Goal: Information Seeking & Learning: Learn about a topic

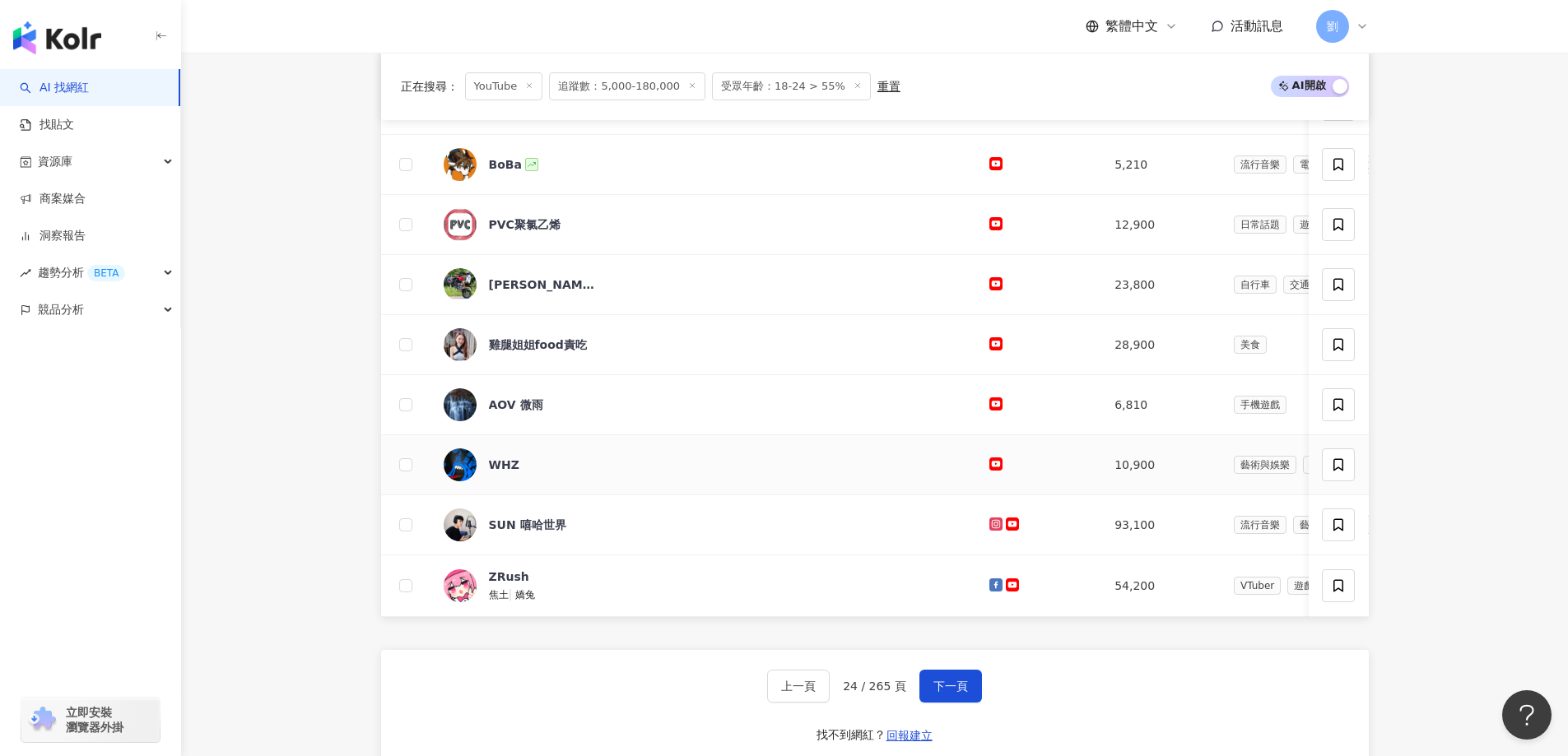
scroll to position [571, 0]
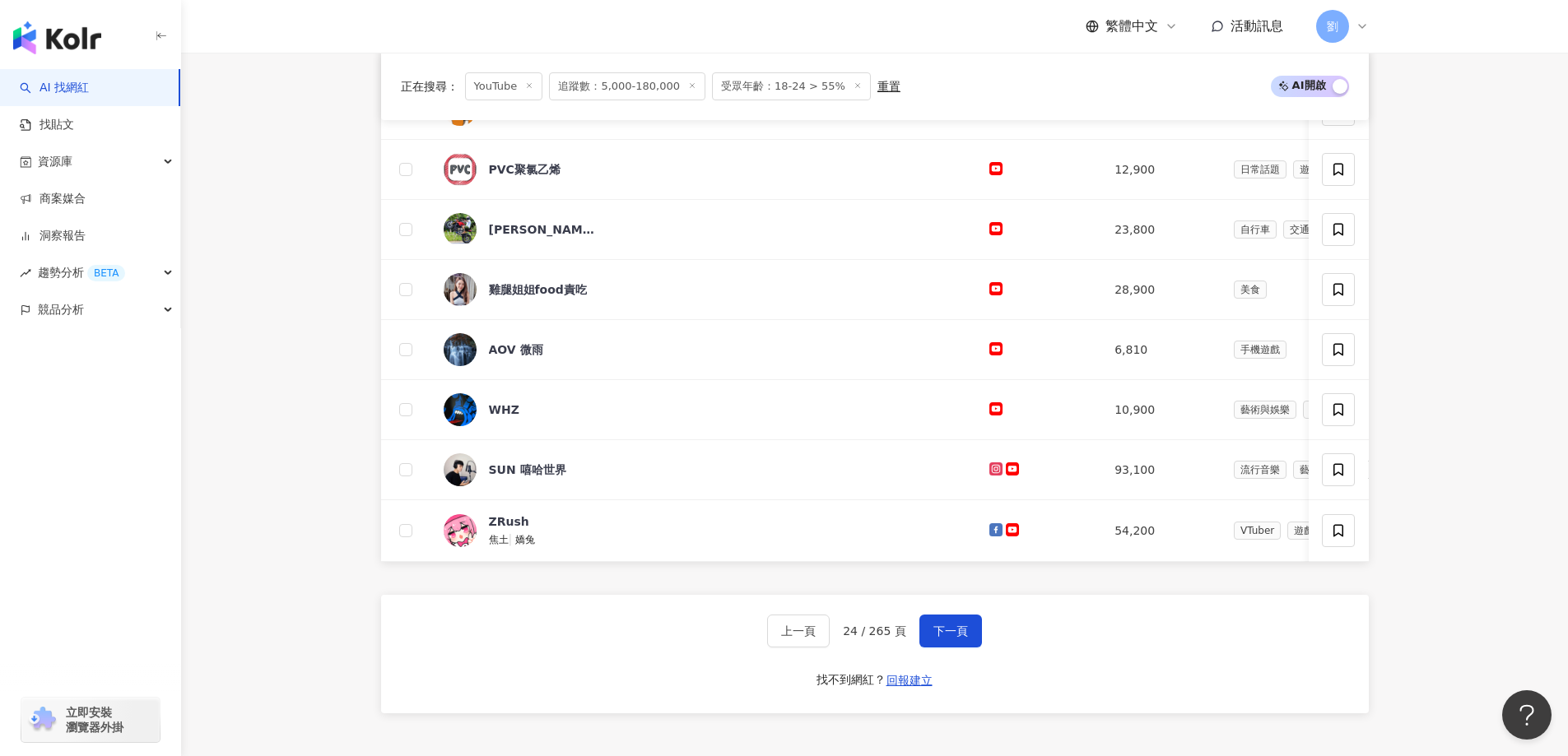
click at [962, 661] on div "上一頁 24 / 265 頁 下一頁 找不到網紅？ 回報建立" at bounding box center [874, 654] width 988 height 118
click at [963, 647] on button "下一頁" at bounding box center [951, 632] width 63 height 33
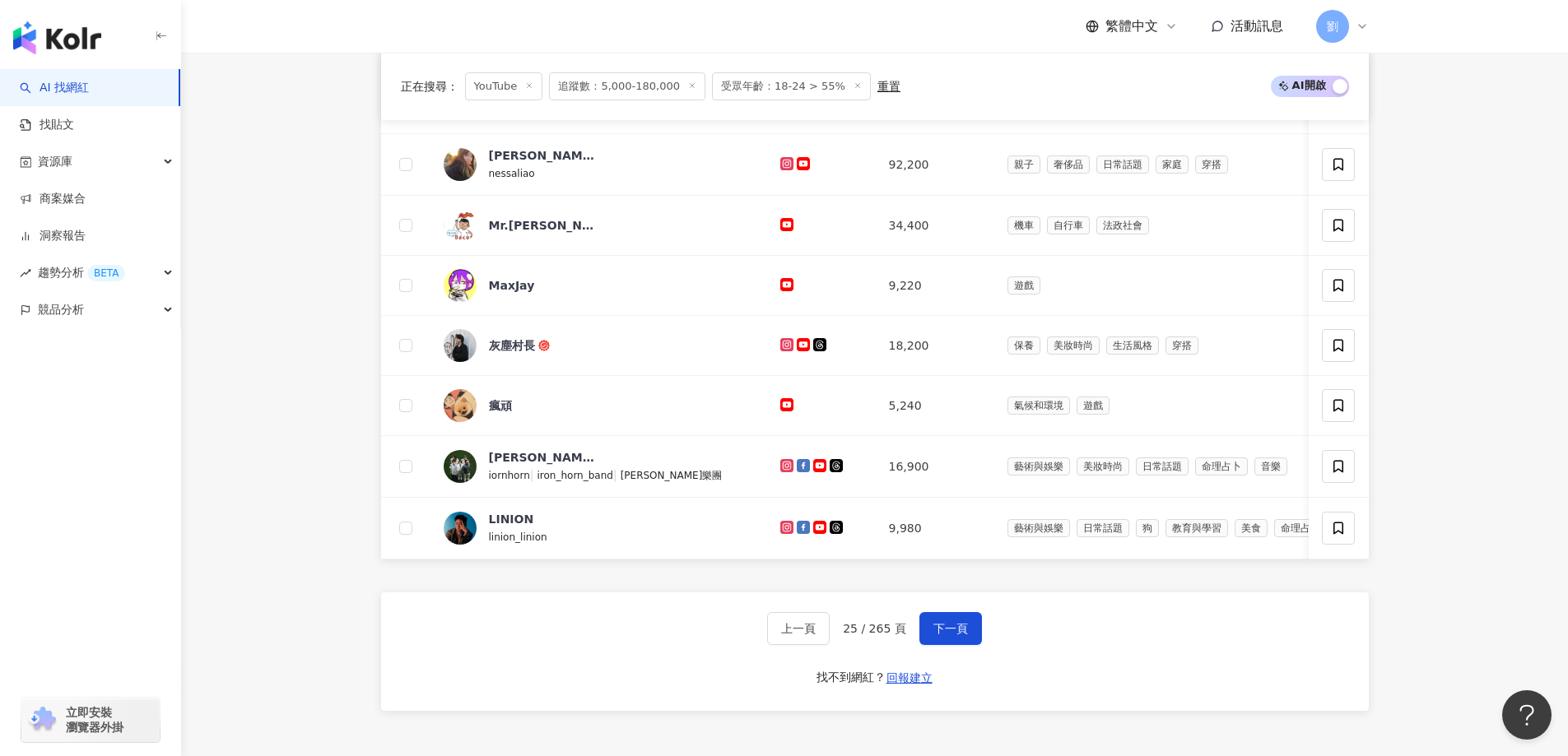
scroll to position [735, 0]
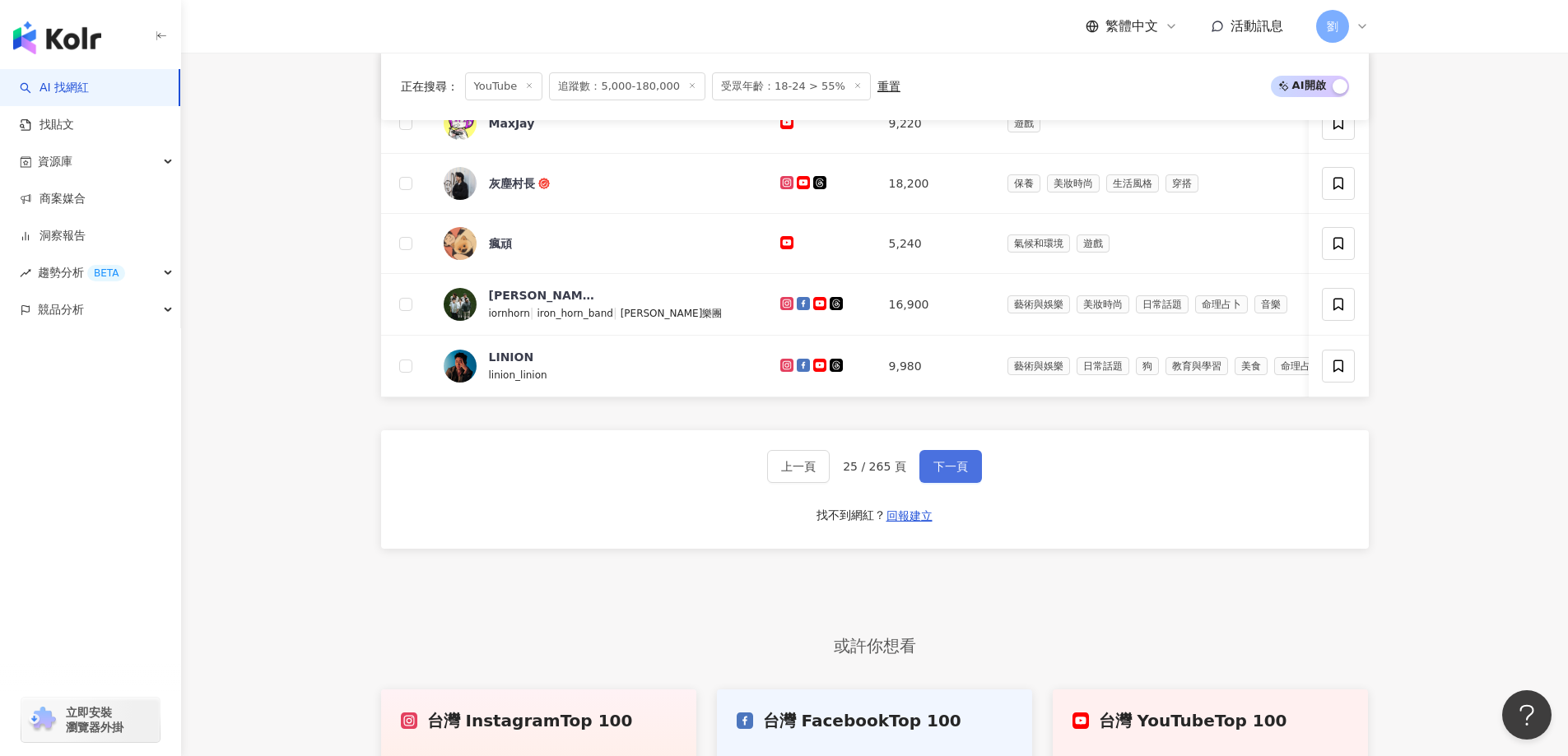
click at [943, 472] on span "下一頁" at bounding box center [951, 466] width 35 height 13
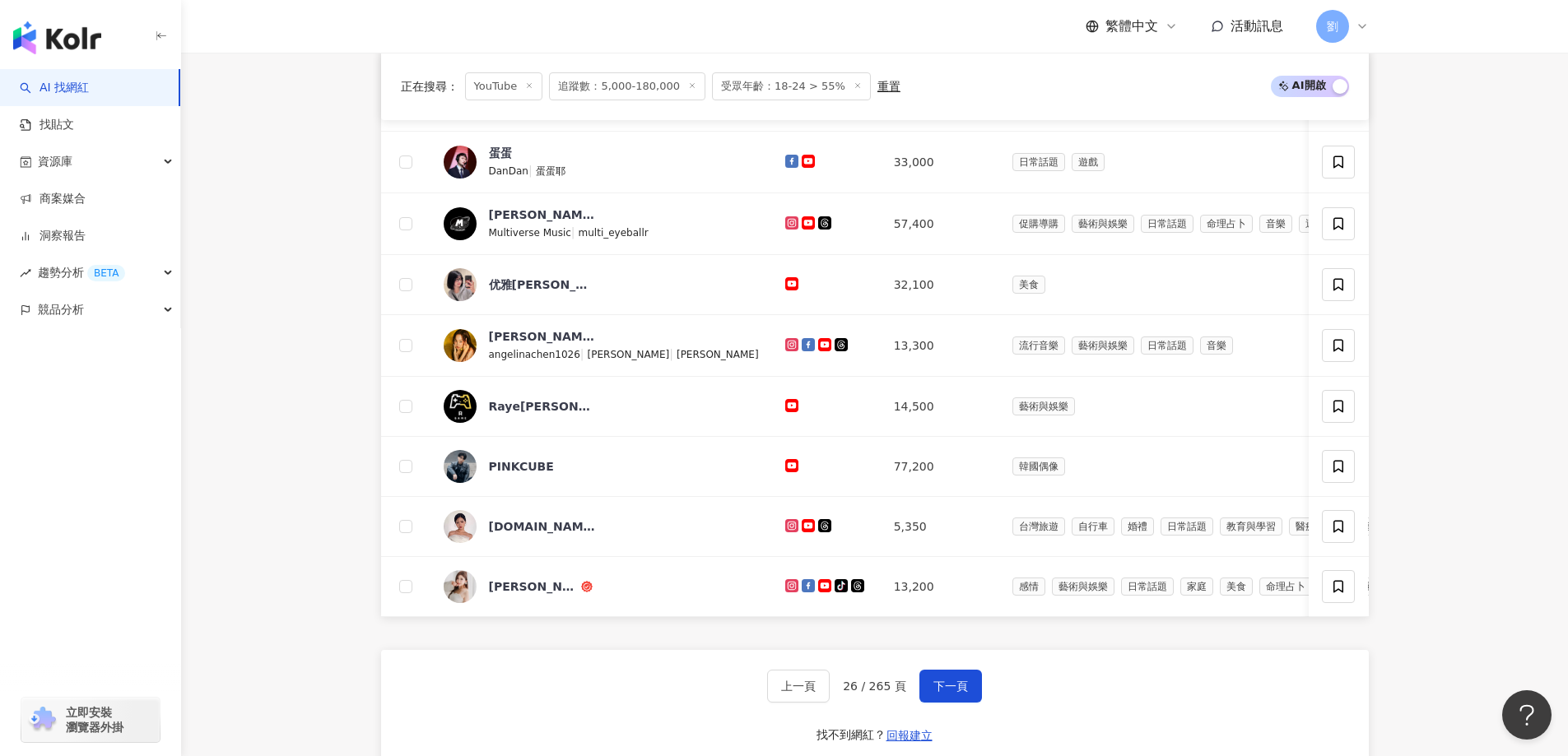
scroll to position [571, 0]
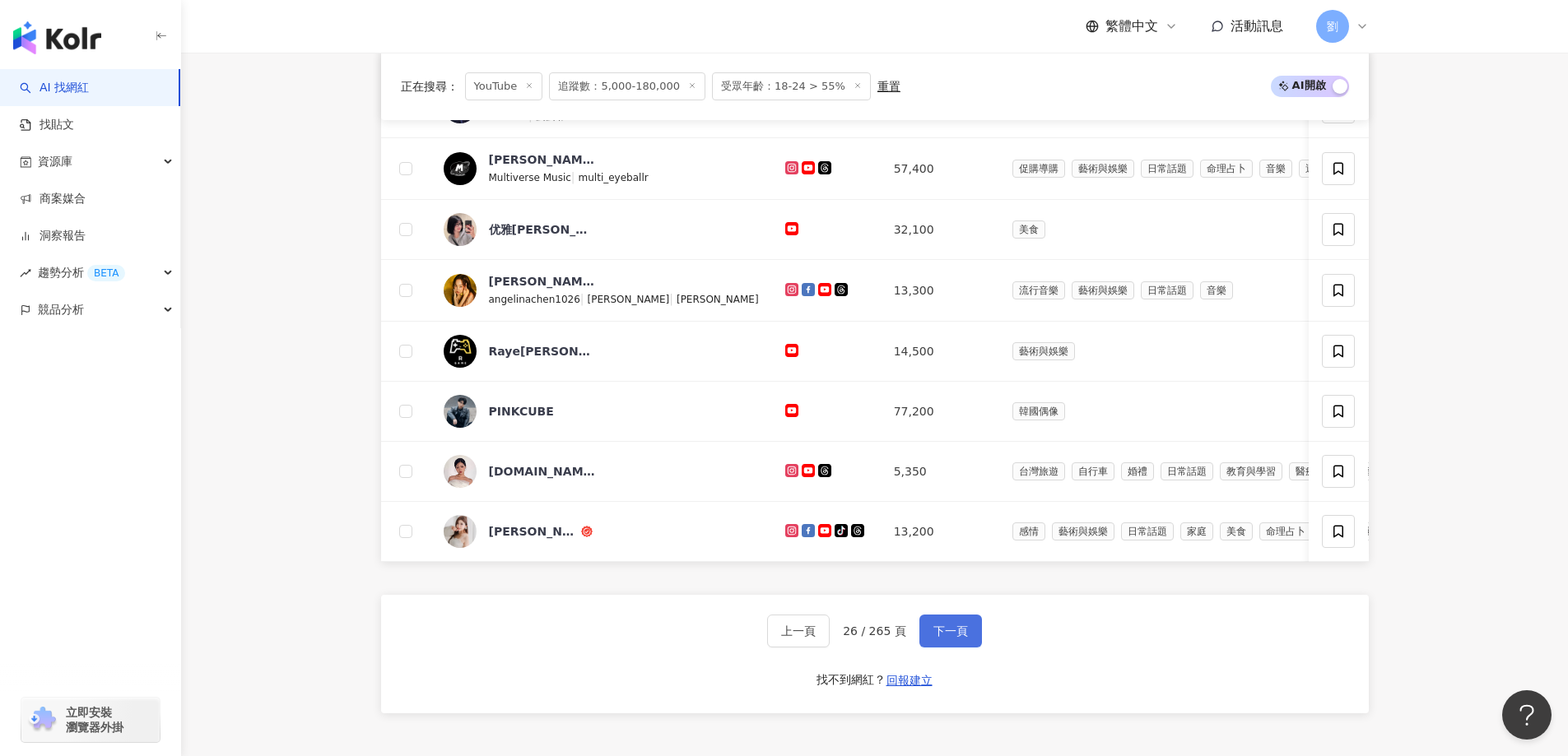
click at [952, 632] on button "下一頁" at bounding box center [951, 632] width 63 height 33
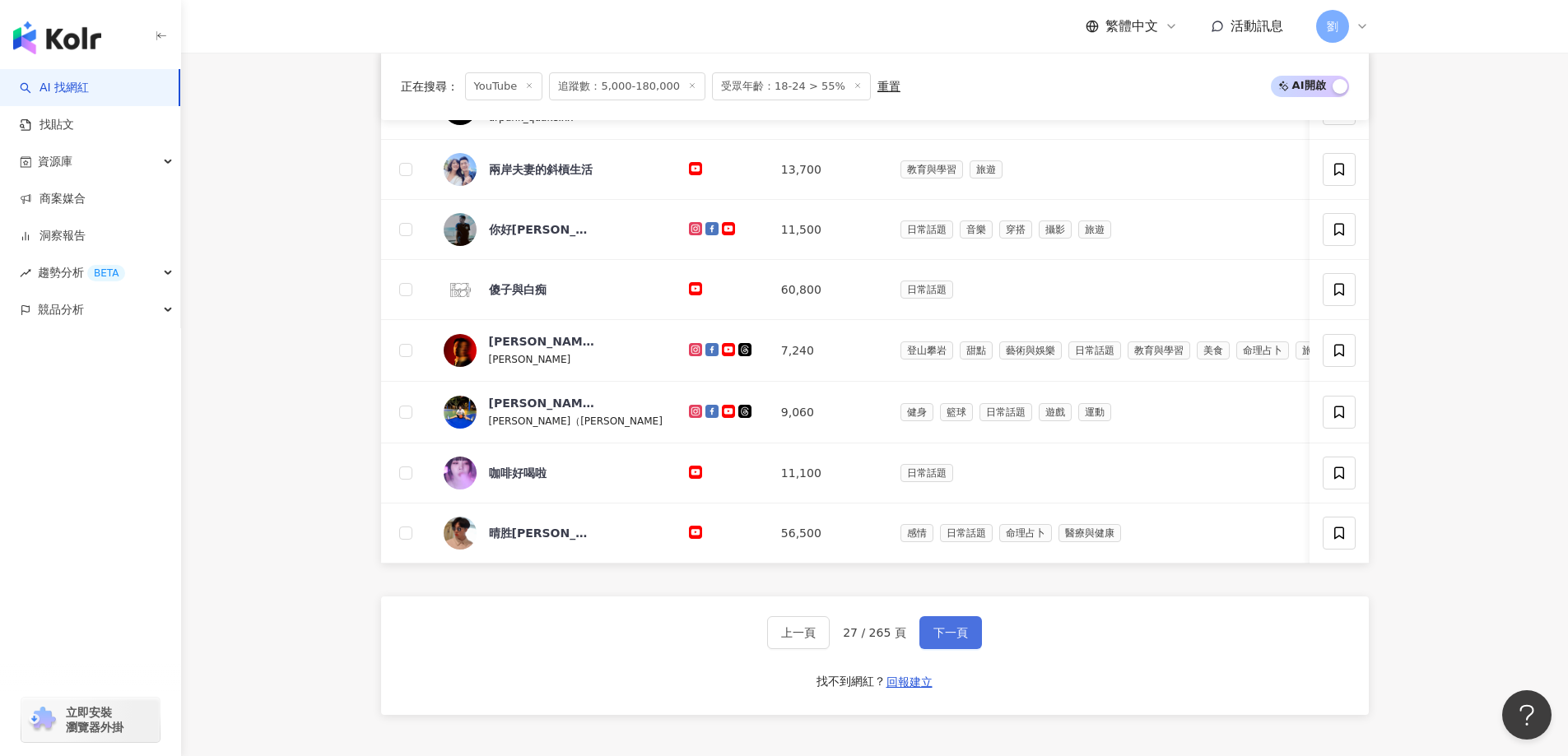
click at [935, 633] on button "下一頁" at bounding box center [951, 633] width 63 height 33
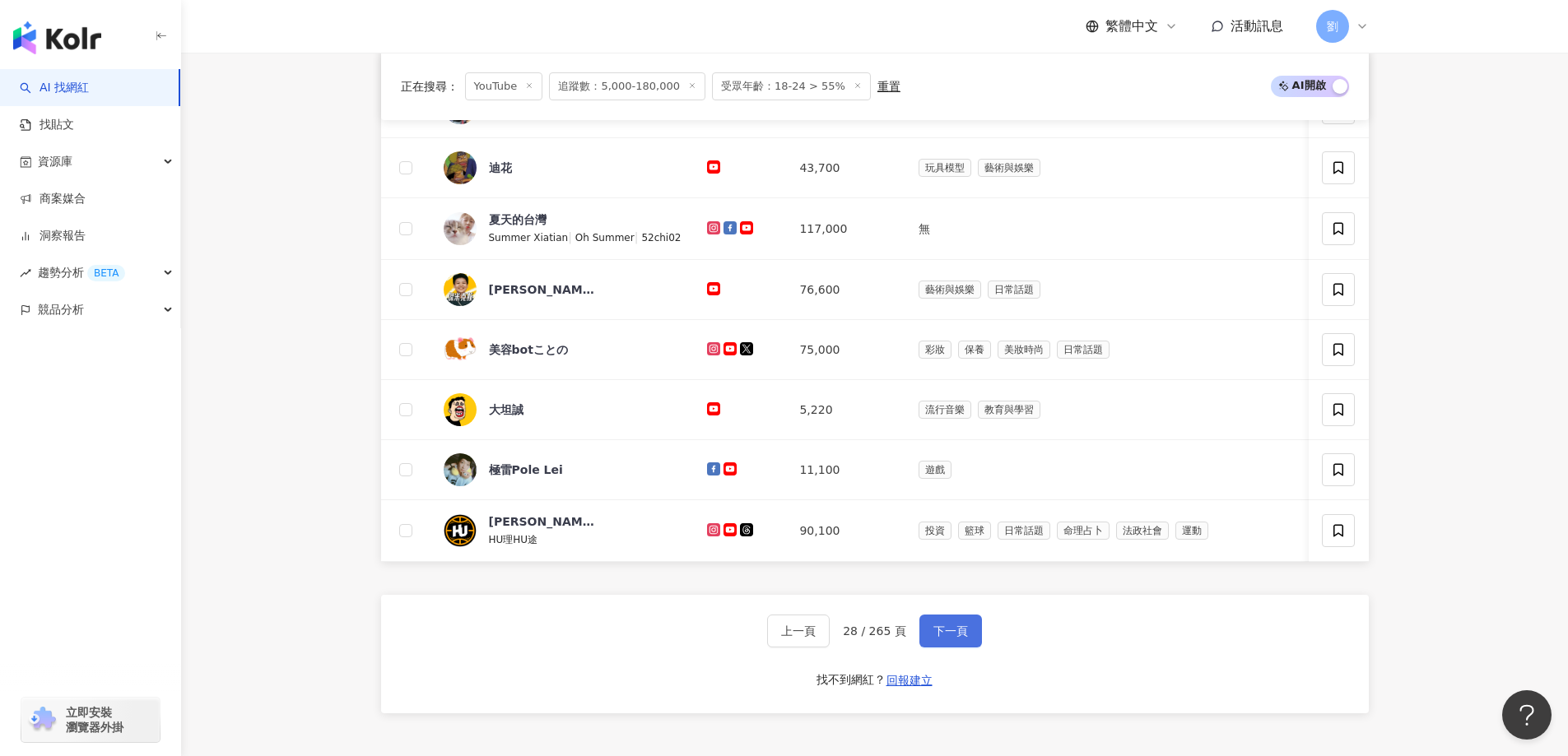
click at [948, 638] on span "下一頁" at bounding box center [951, 631] width 35 height 13
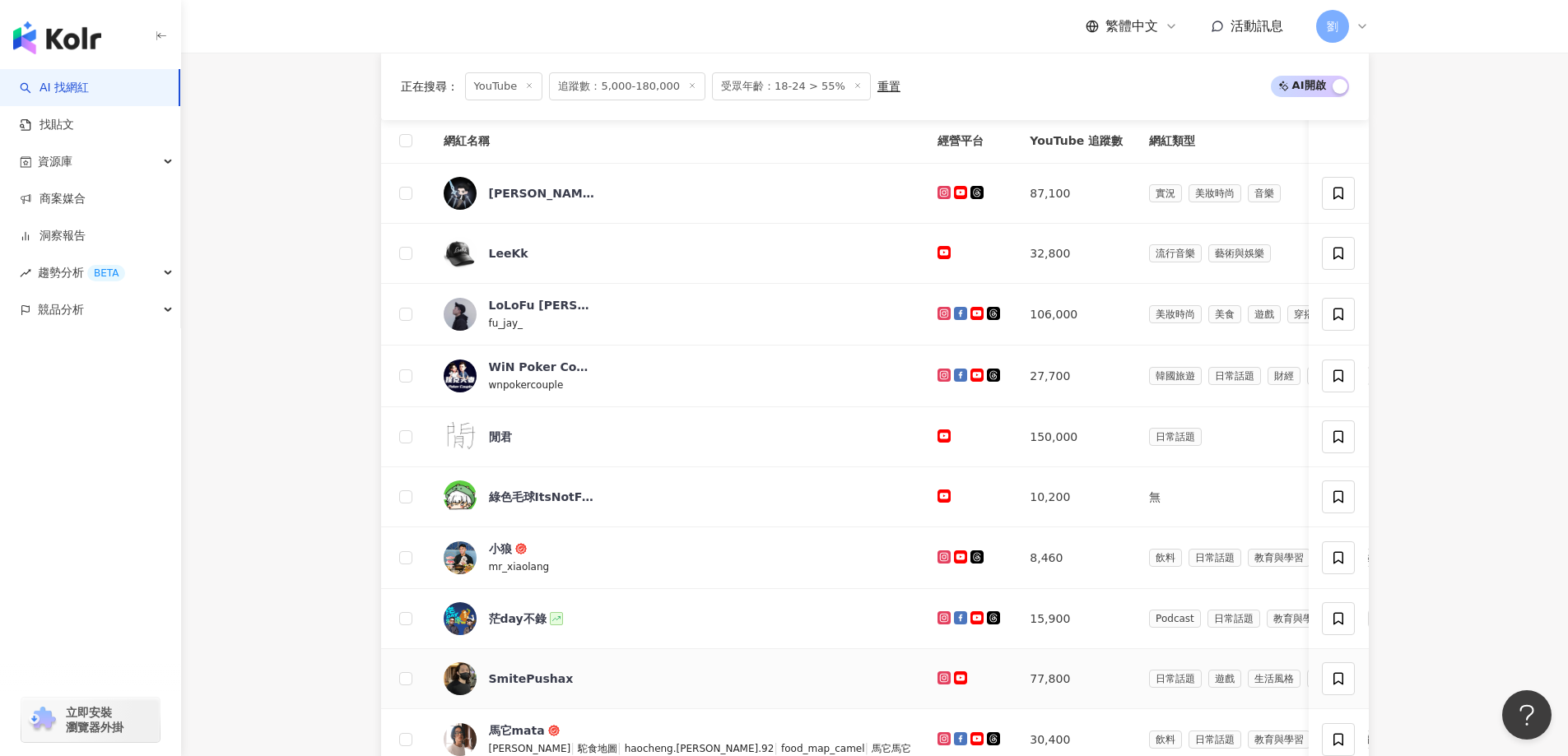
scroll to position [405, 0]
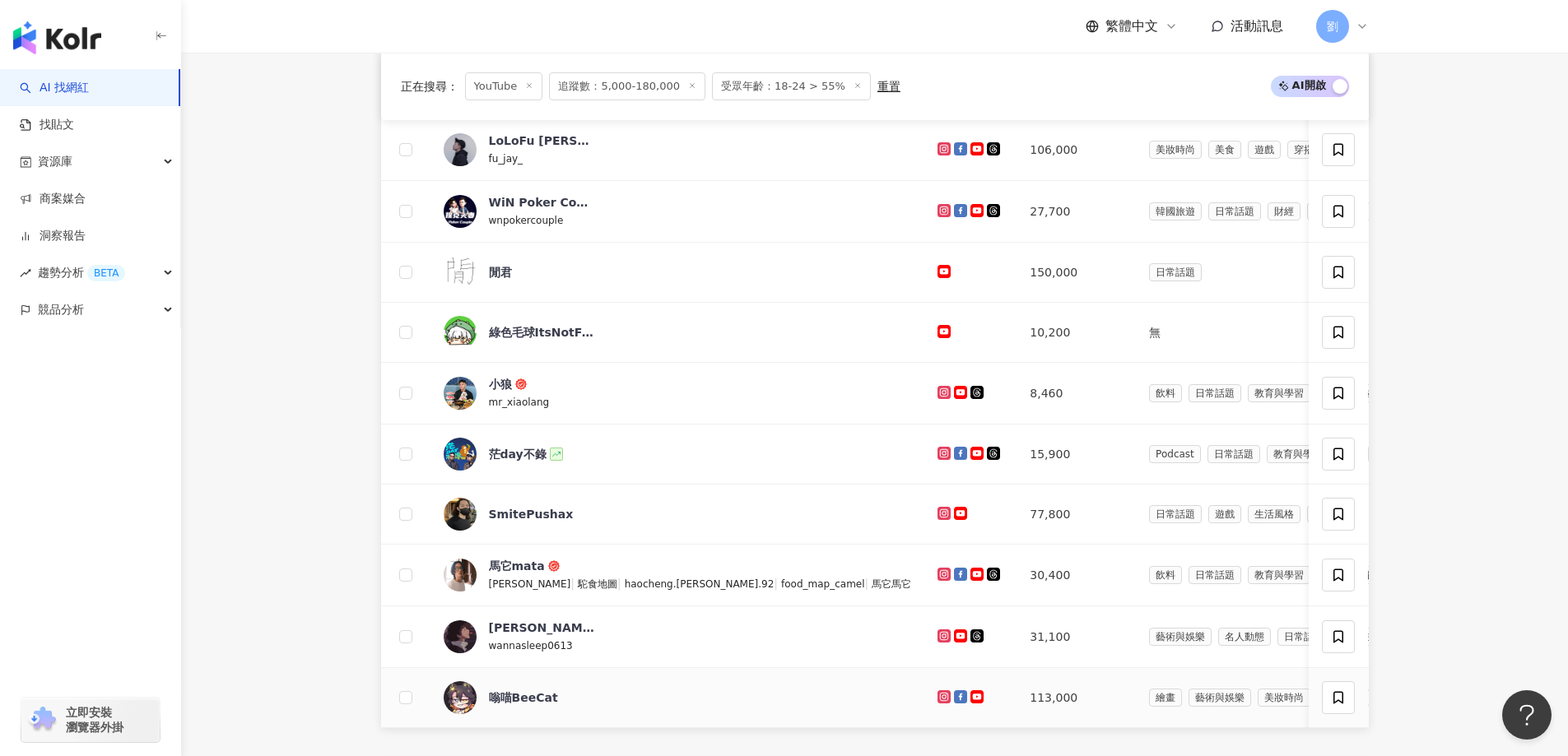
drag, startPoint x: 861, startPoint y: 699, endPoint x: 865, endPoint y: 687, distance: 12.6
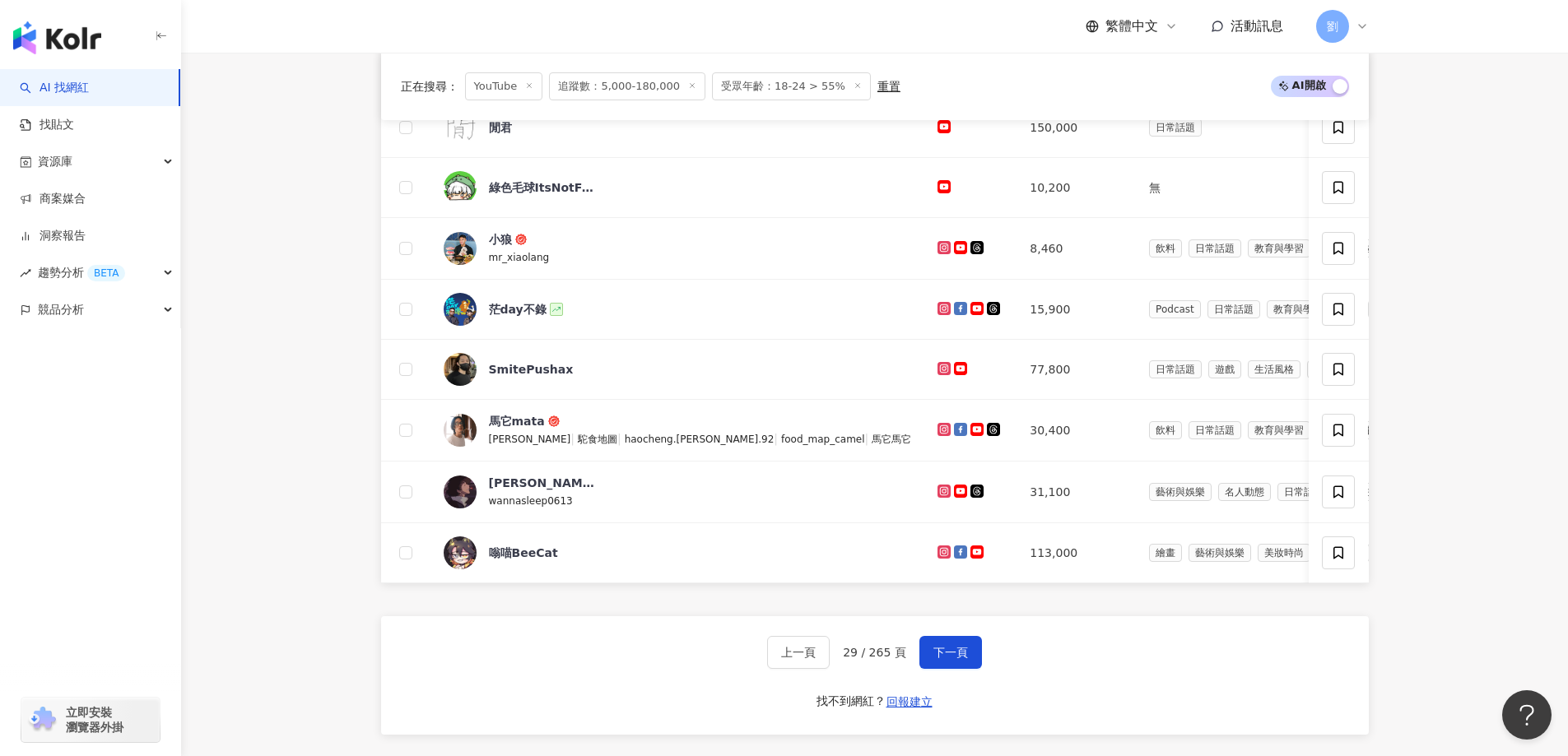
scroll to position [571, 0]
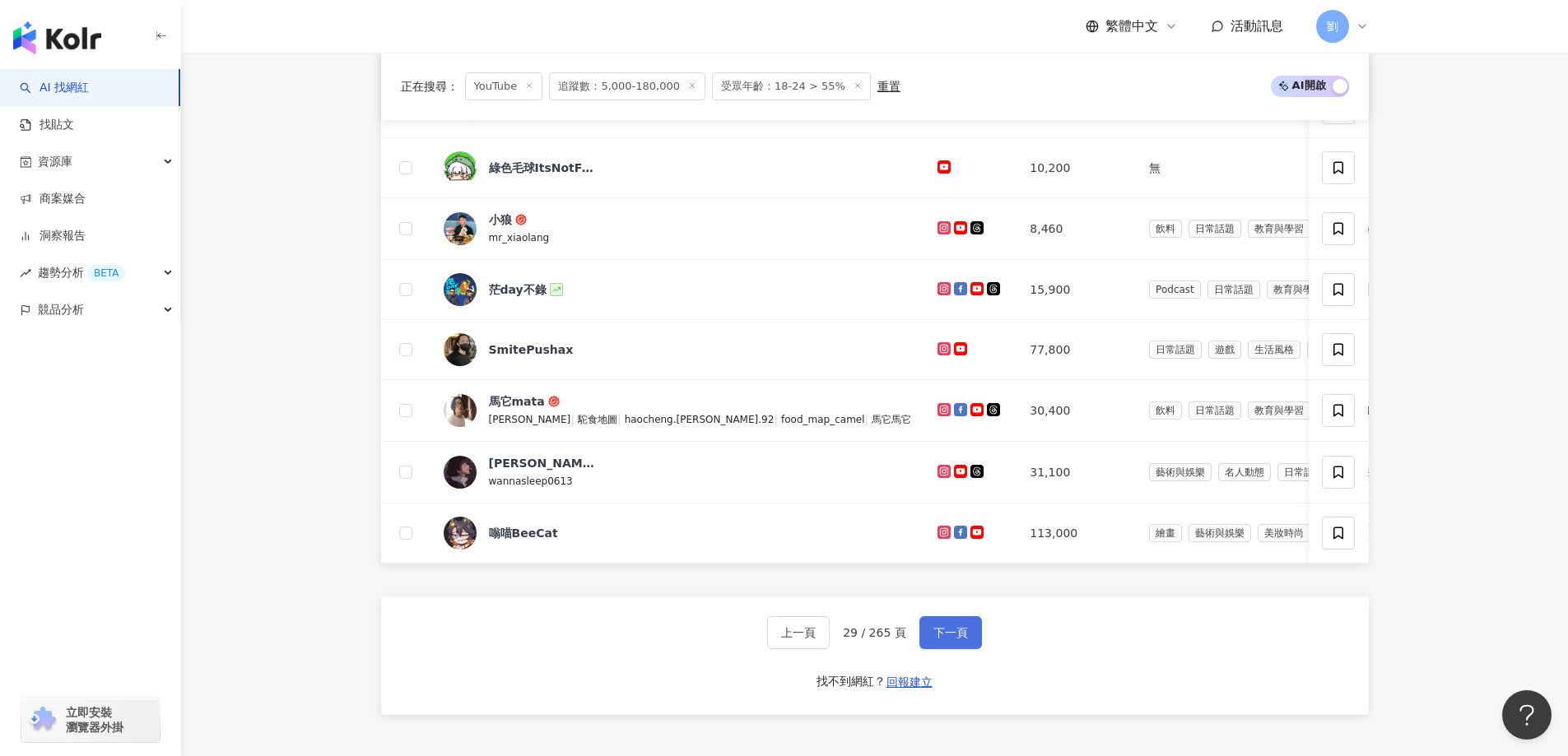
click at [969, 645] on button "下一頁" at bounding box center [951, 633] width 63 height 33
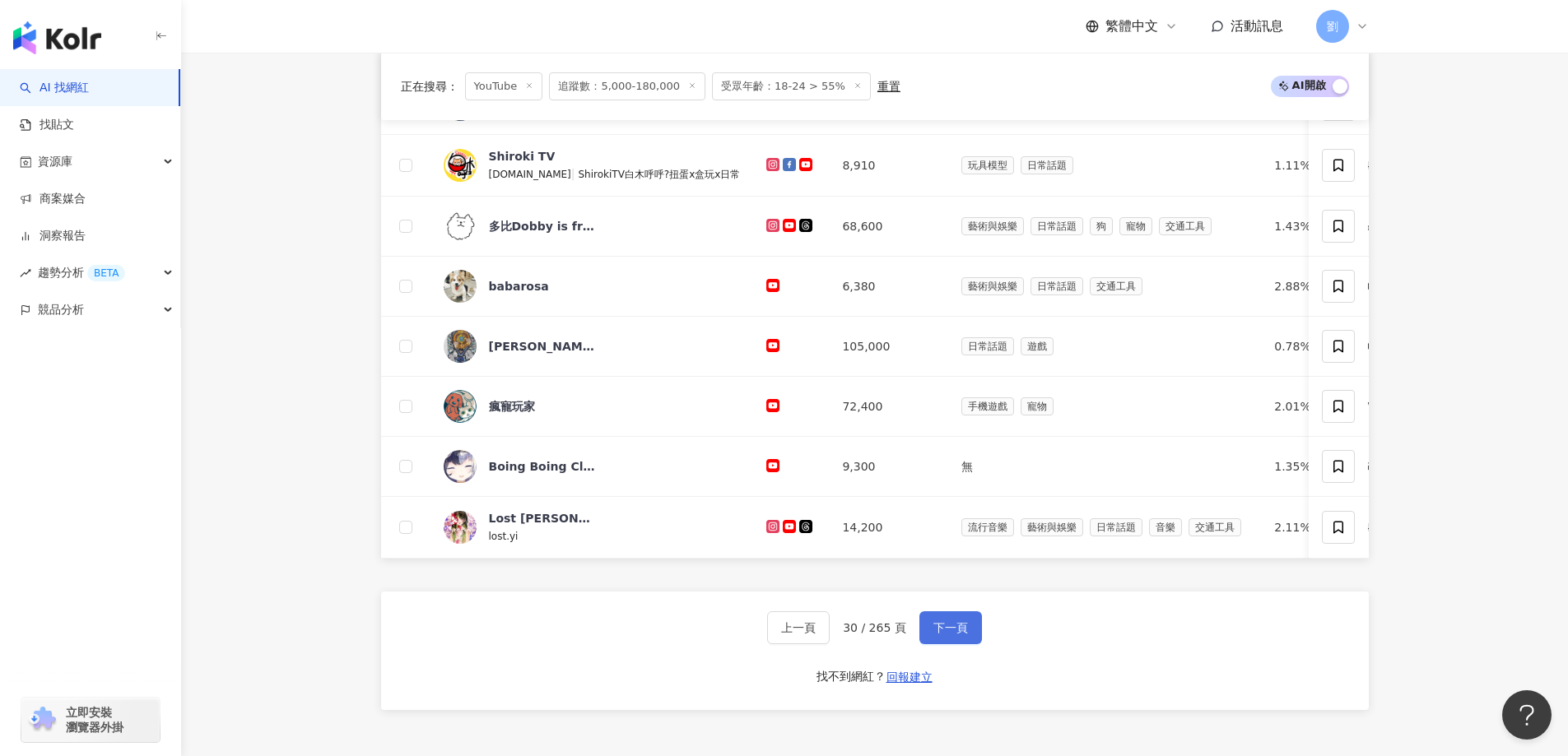
click at [945, 634] on span "下一頁" at bounding box center [951, 627] width 35 height 13
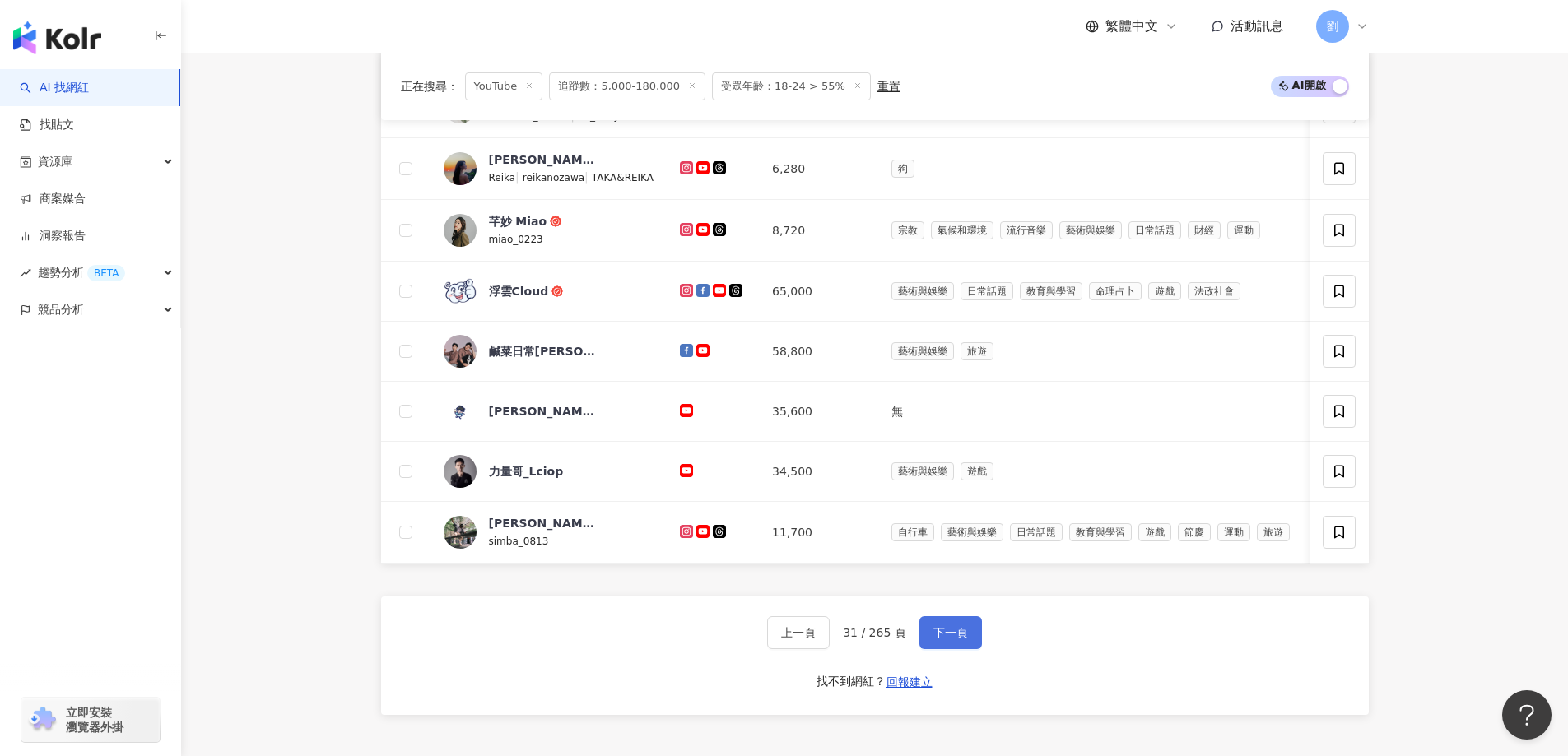
click at [954, 639] on span "下一頁" at bounding box center [951, 632] width 35 height 13
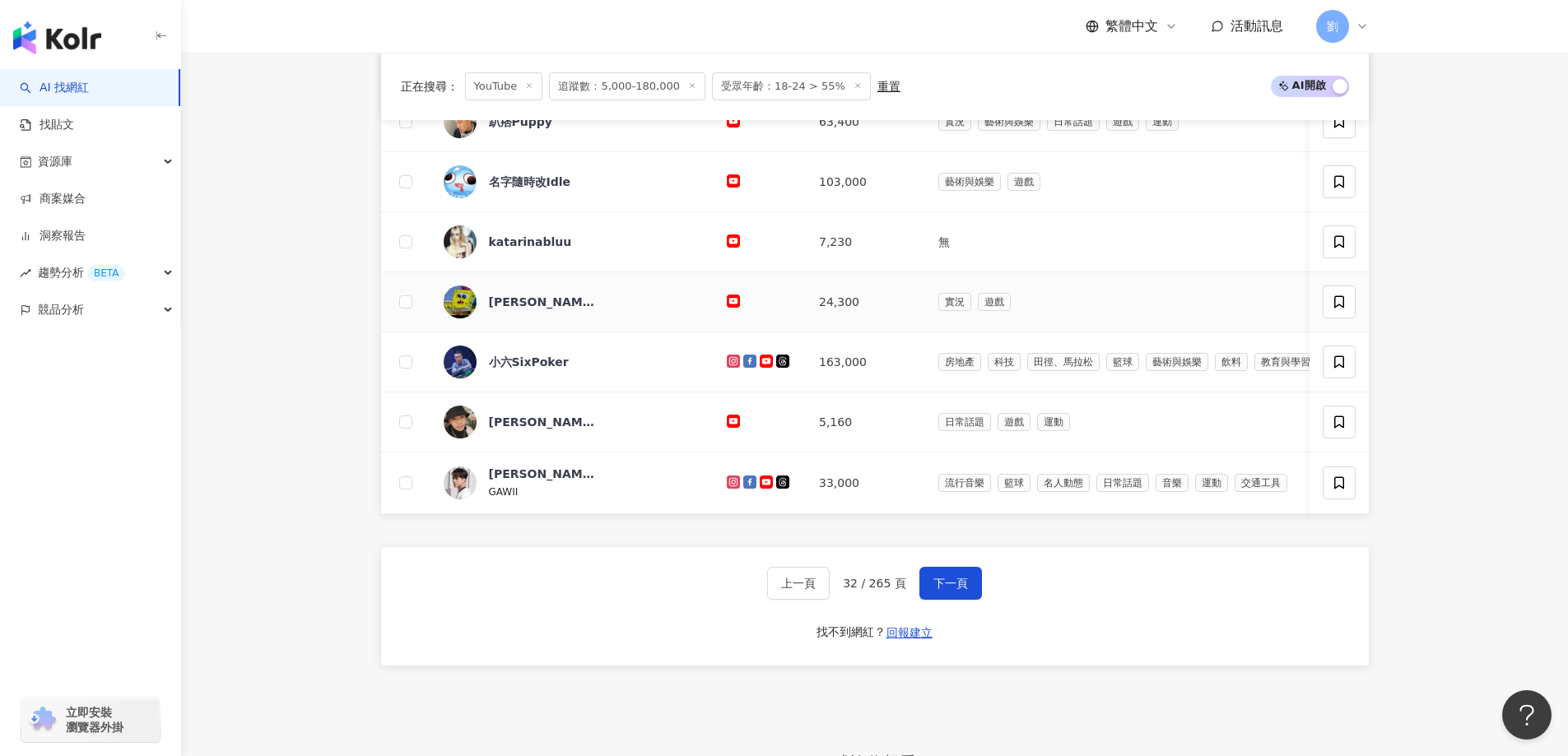
scroll to position [659, 0]
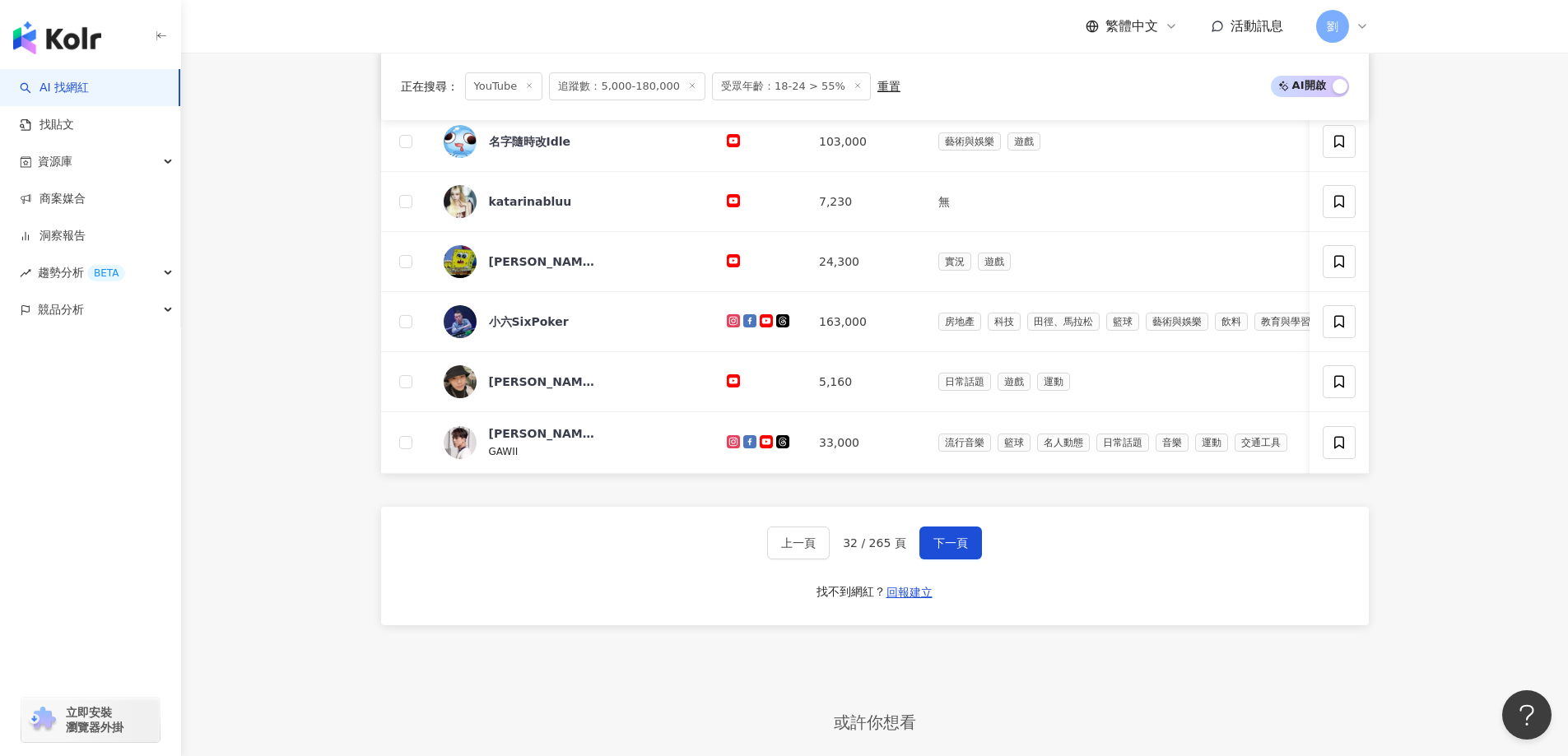
click at [930, 537] on div "上一頁 32 / 265 頁 下一頁 找不到網紅？ 回報建立" at bounding box center [874, 566] width 988 height 118
click at [934, 549] on span "下一頁" at bounding box center [951, 543] width 35 height 13
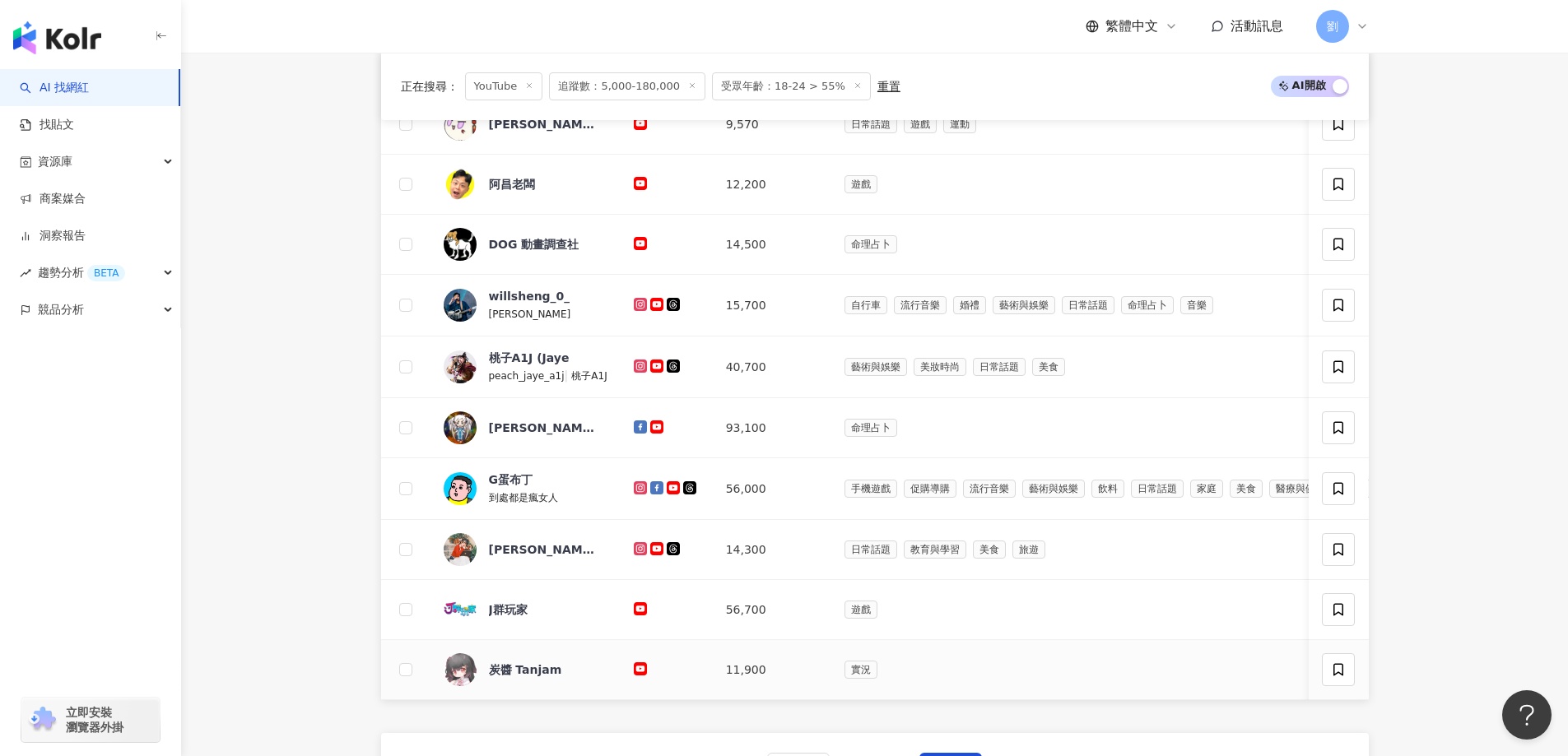
scroll to position [494, 0]
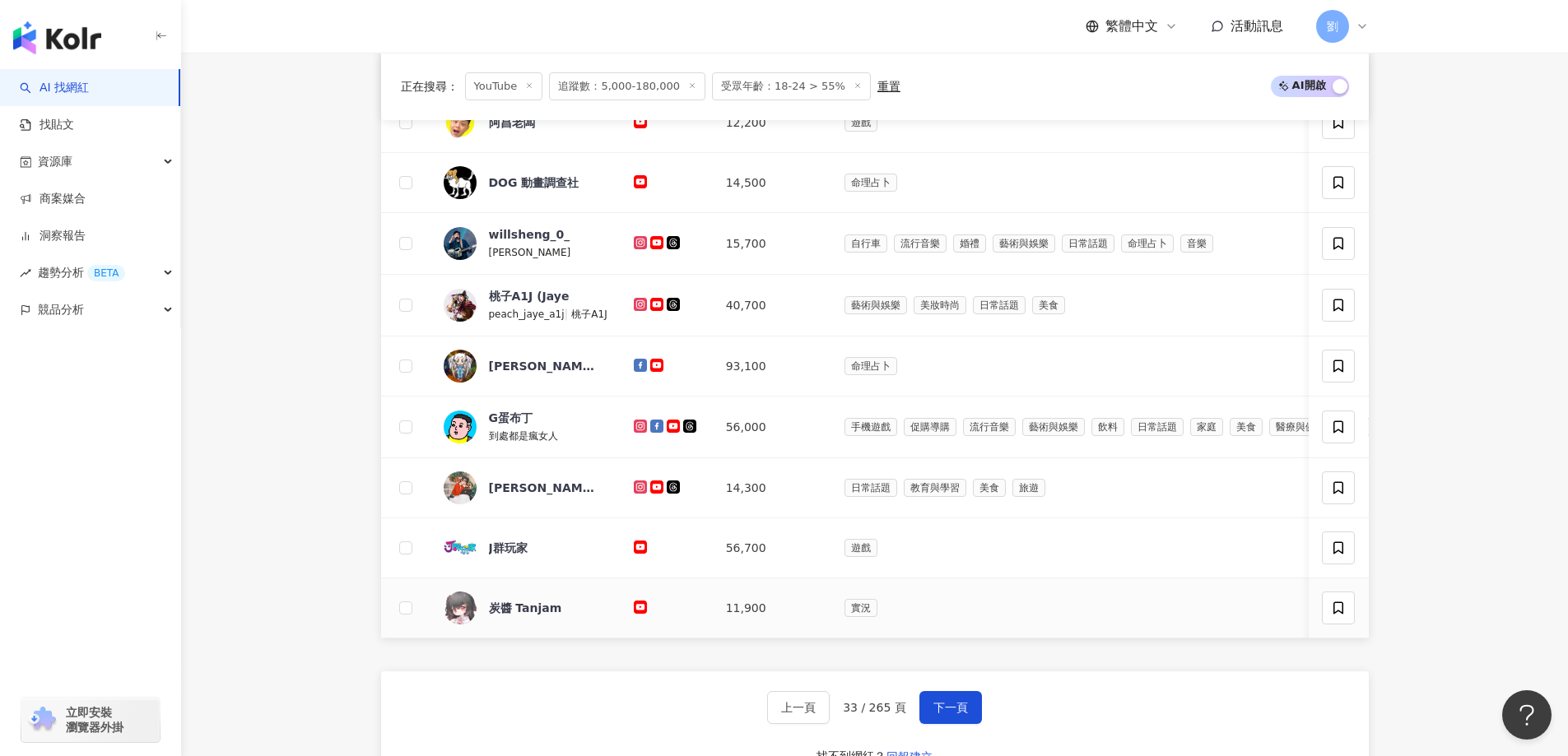
drag, startPoint x: 639, startPoint y: 605, endPoint x: 657, endPoint y: 575, distance: 35.0
drag, startPoint x: 930, startPoint y: 715, endPoint x: 920, endPoint y: 647, distance: 68.7
click at [934, 714] on span "下一頁" at bounding box center [951, 707] width 35 height 13
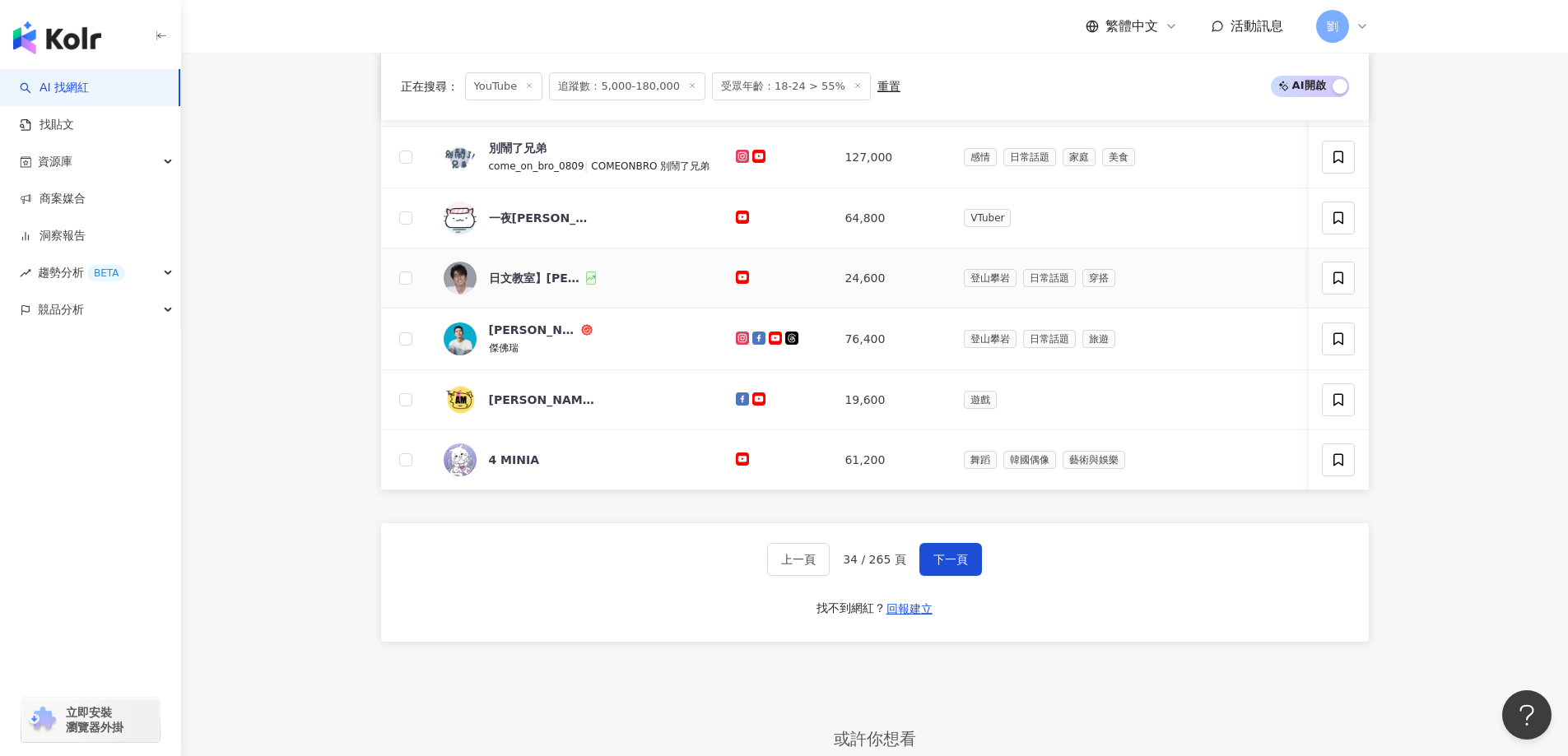
scroll to position [659, 0]
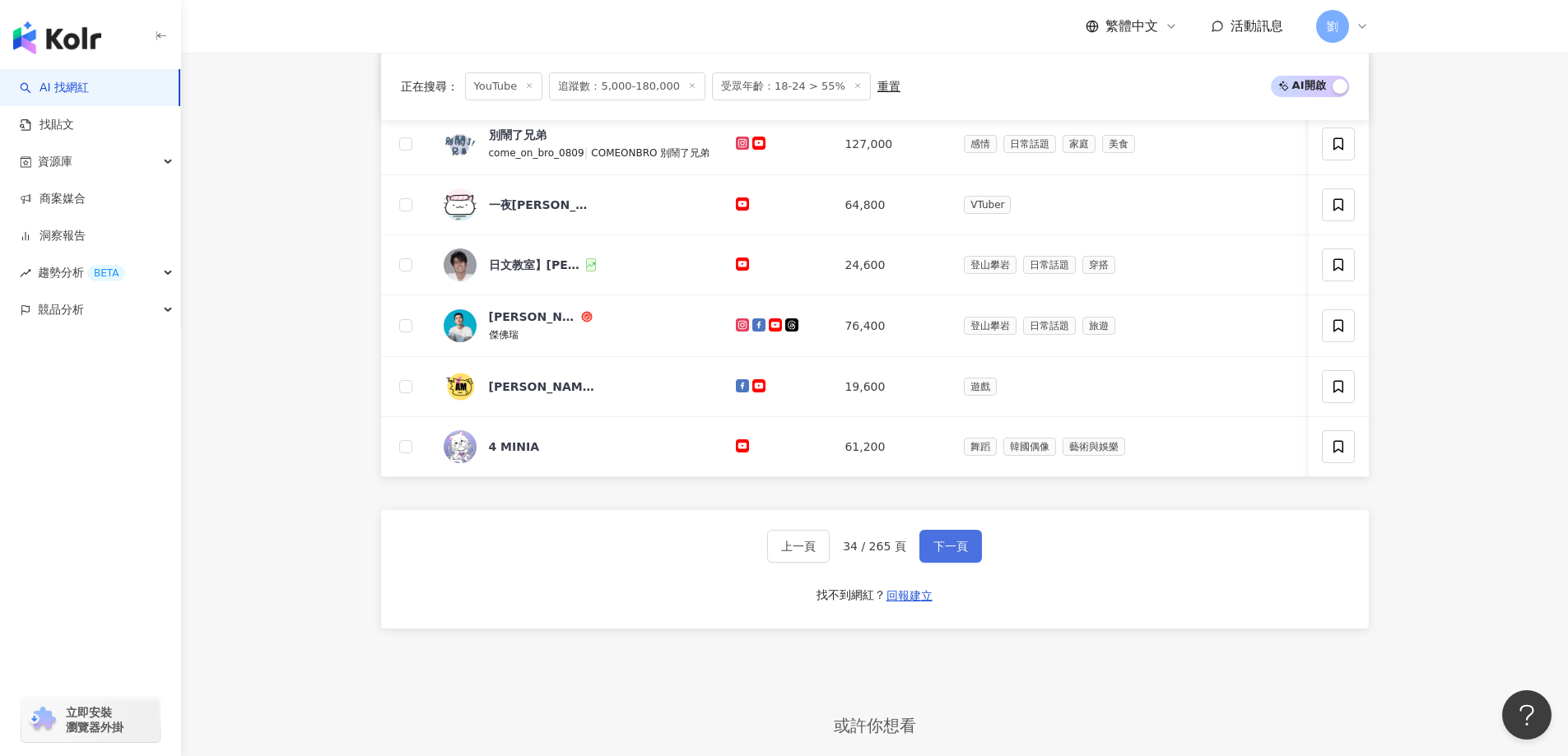
click at [948, 547] on button "下一頁" at bounding box center [951, 546] width 63 height 33
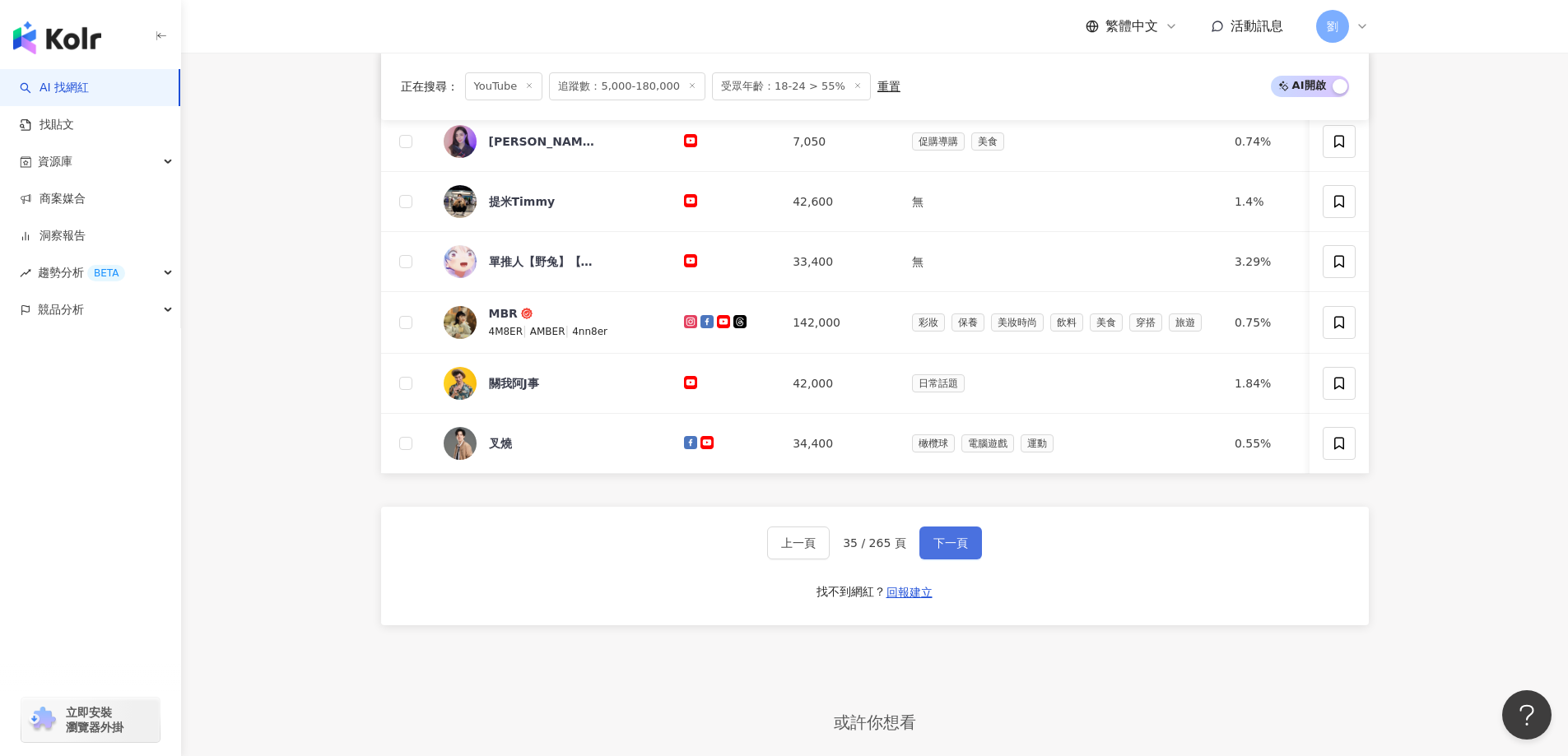
click at [962, 550] on span "下一頁" at bounding box center [951, 543] width 35 height 13
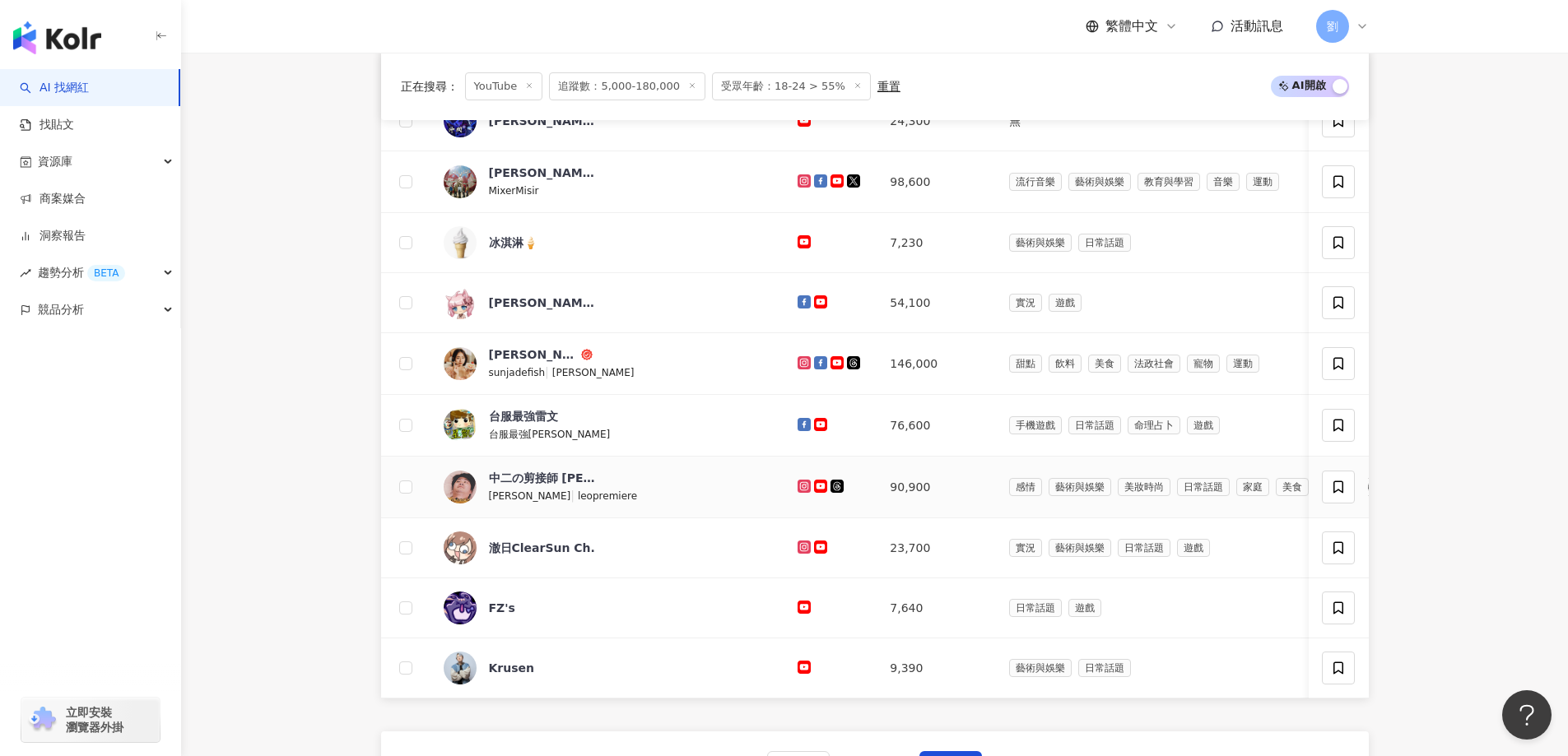
scroll to position [494, 0]
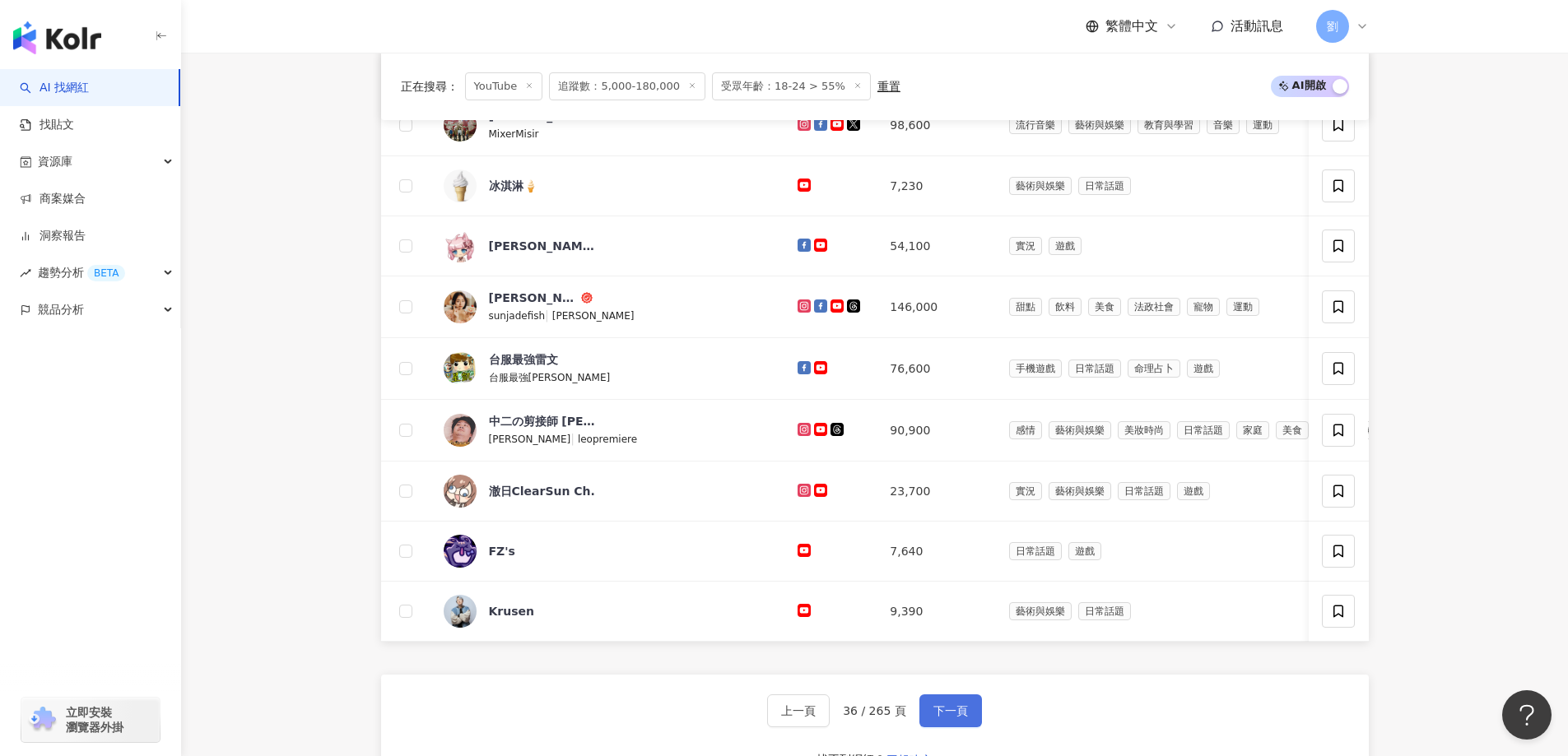
click at [920, 727] on button "下一頁" at bounding box center [951, 711] width 63 height 33
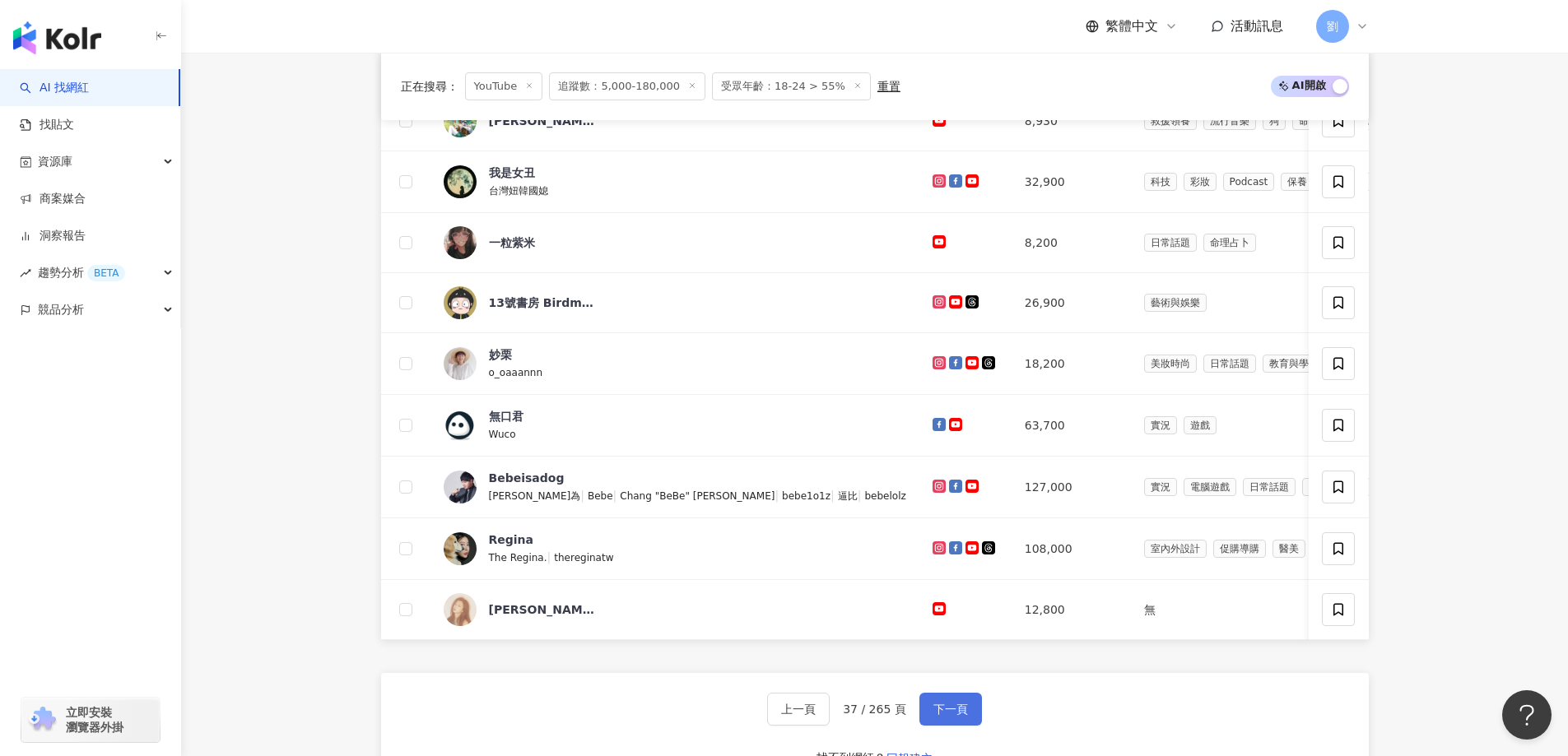
click at [943, 716] on span "下一頁" at bounding box center [951, 709] width 35 height 13
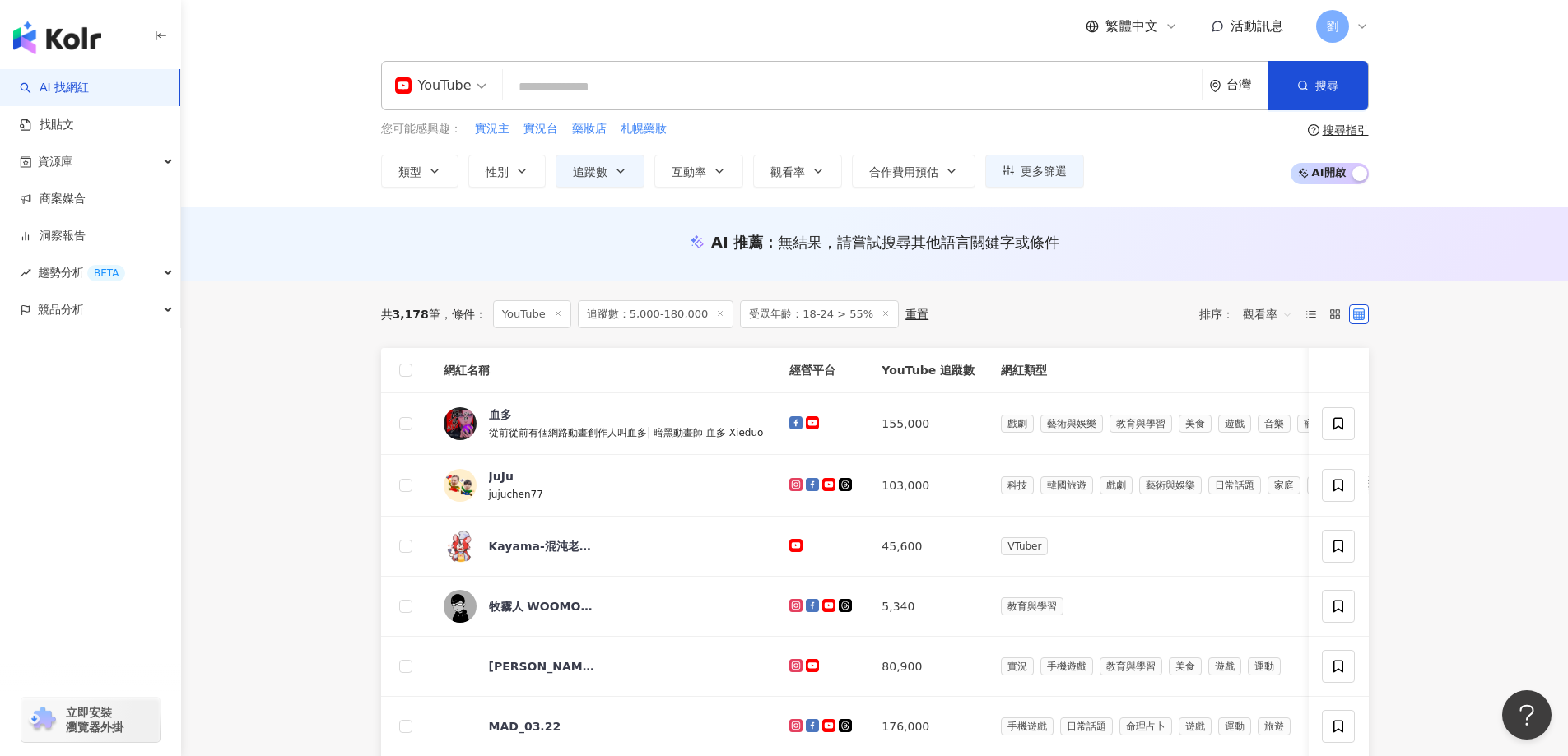
scroll to position [0, 0]
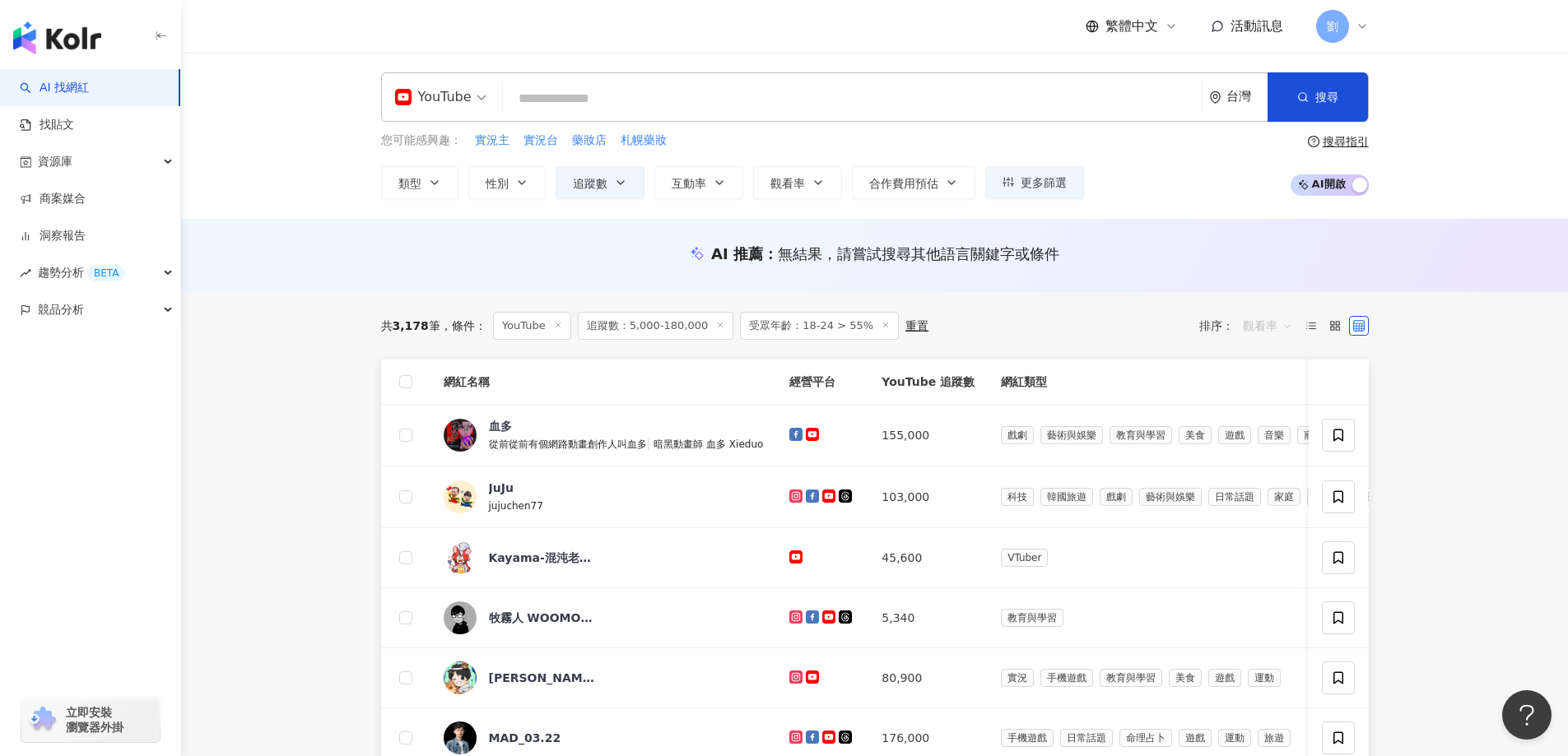
click at [1282, 332] on span "觀看率" at bounding box center [1267, 325] width 50 height 26
click at [1278, 437] on div "互動率" at bounding box center [1267, 443] width 41 height 18
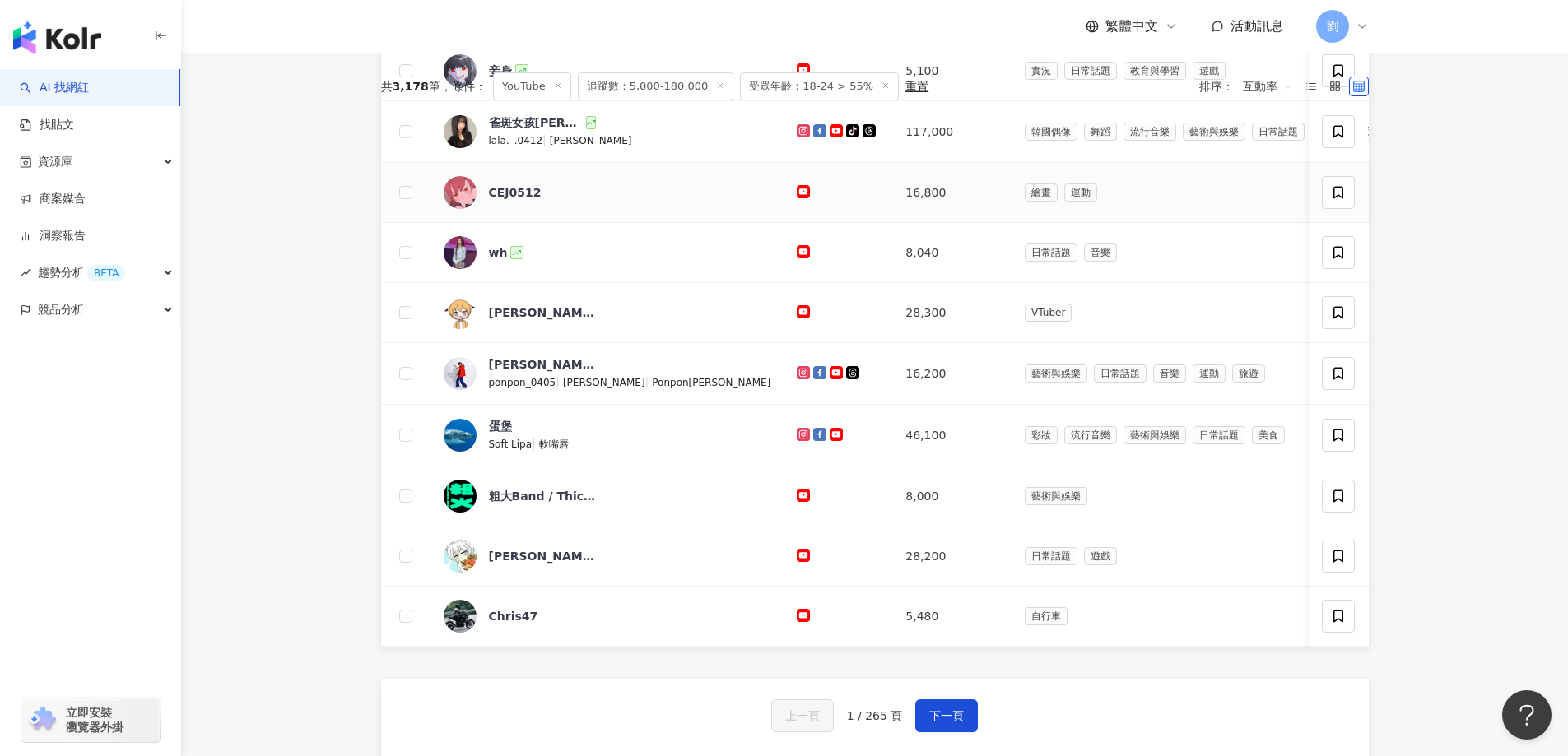
scroll to position [494, 0]
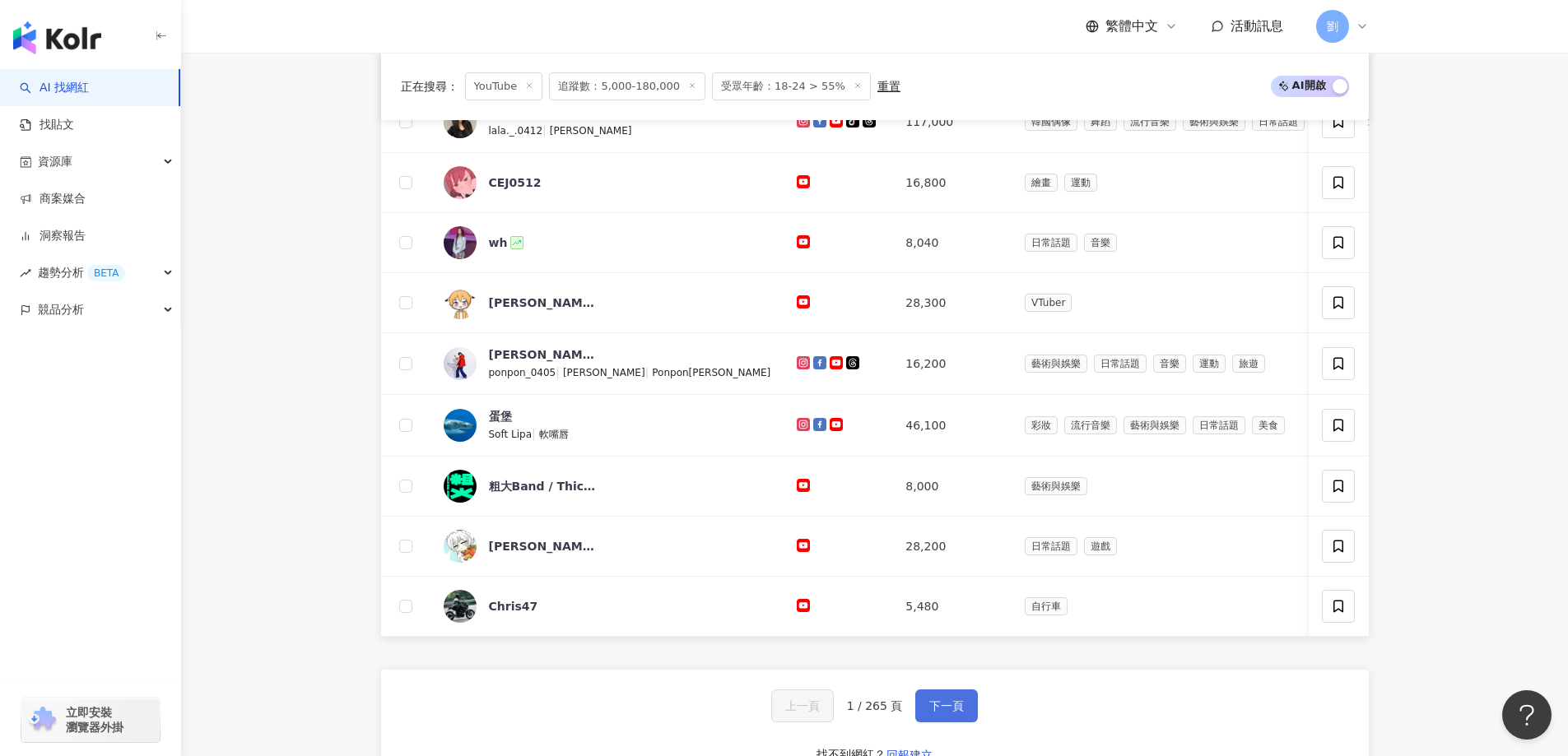
click at [963, 723] on button "下一頁" at bounding box center [947, 706] width 63 height 33
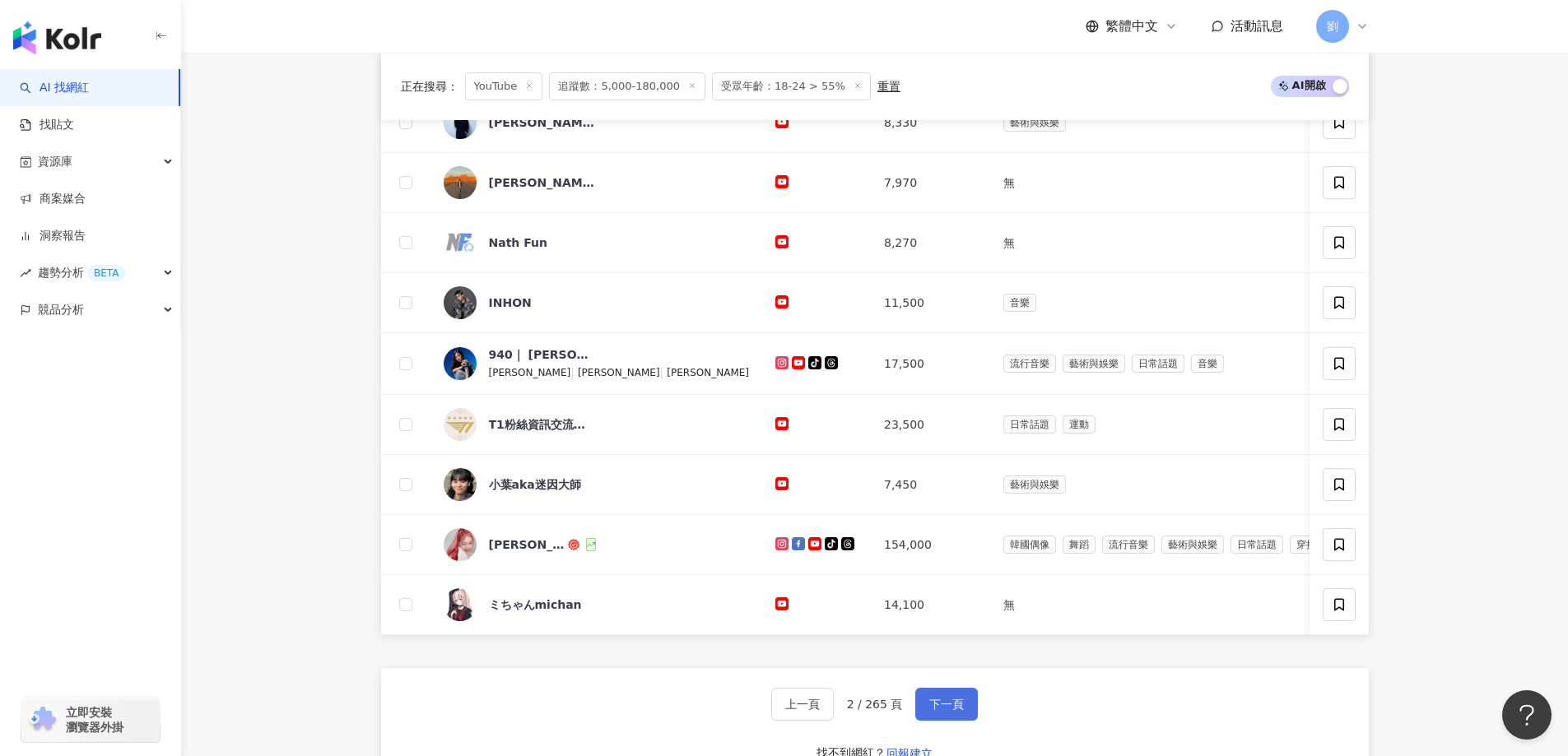
click at [915, 721] on button "下一頁" at bounding box center [947, 705] width 63 height 33
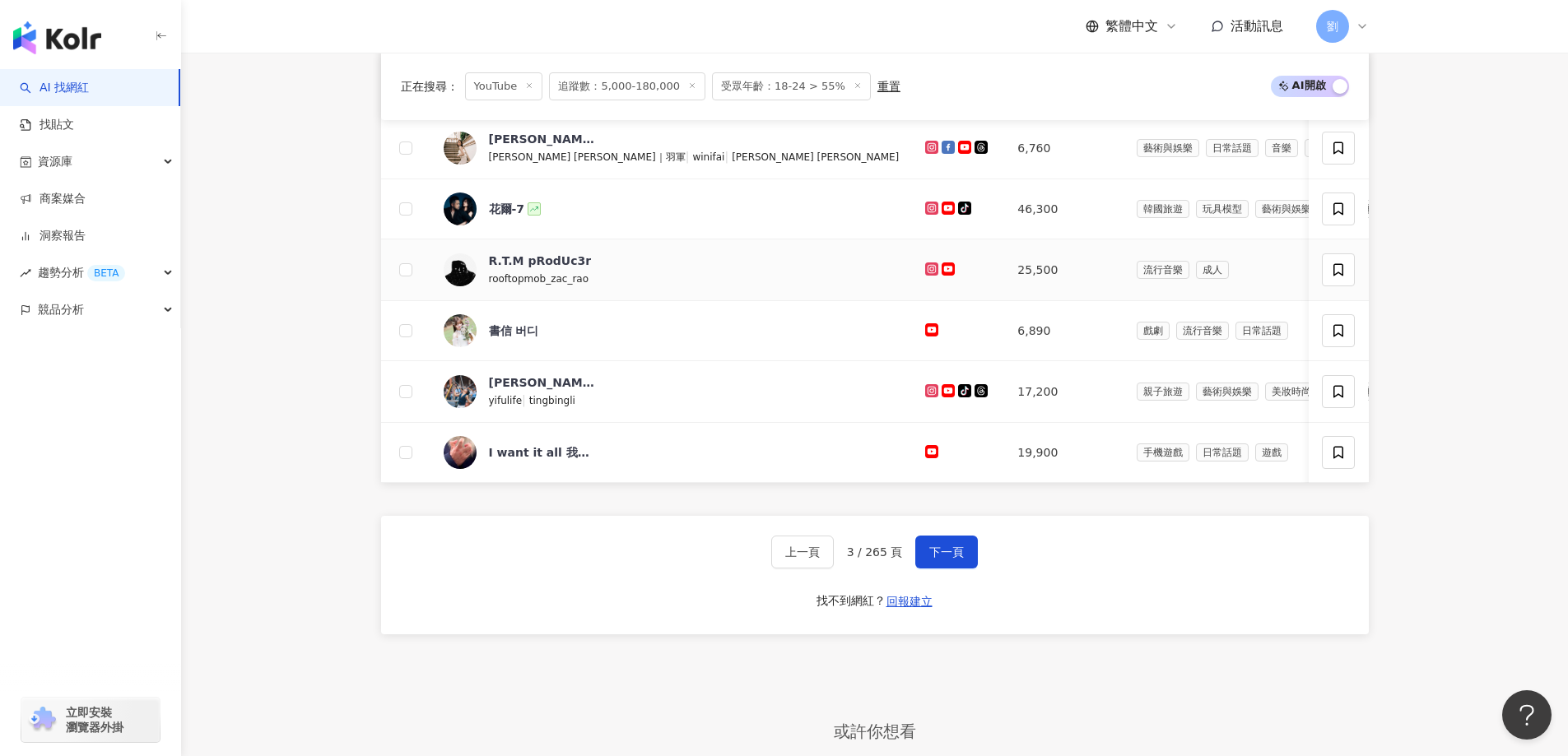
scroll to position [659, 0]
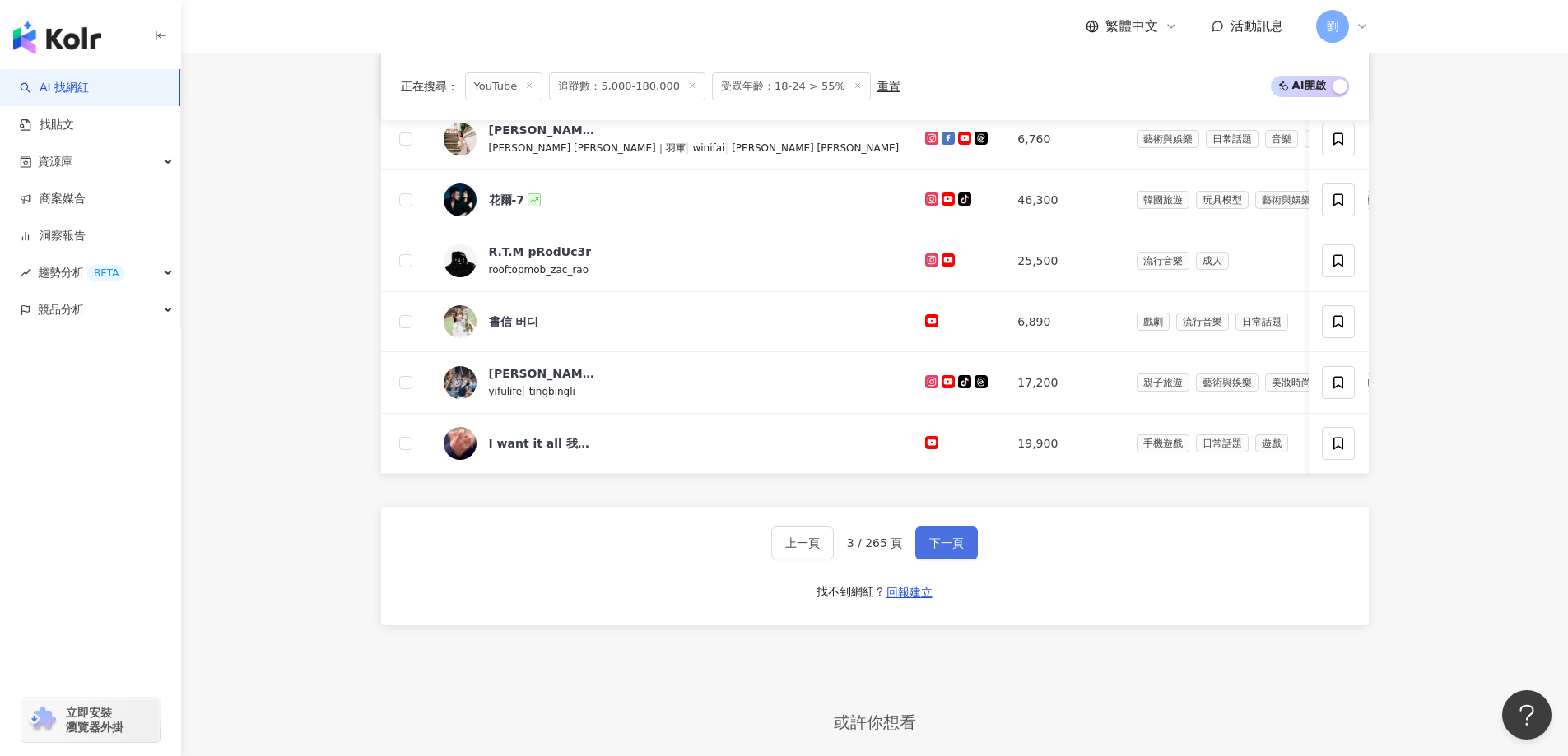
click at [949, 550] on span "下一頁" at bounding box center [947, 543] width 35 height 13
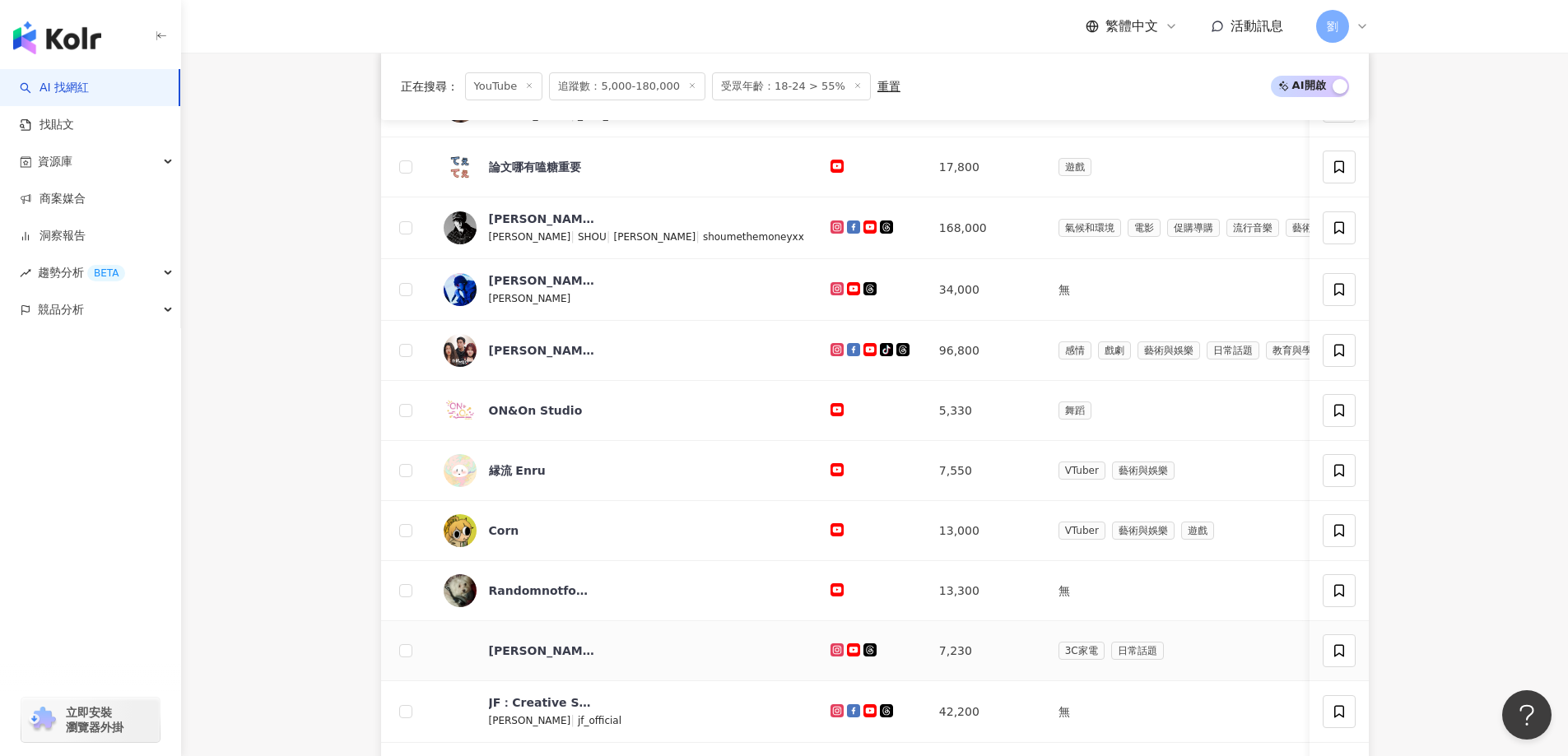
scroll to position [494, 0]
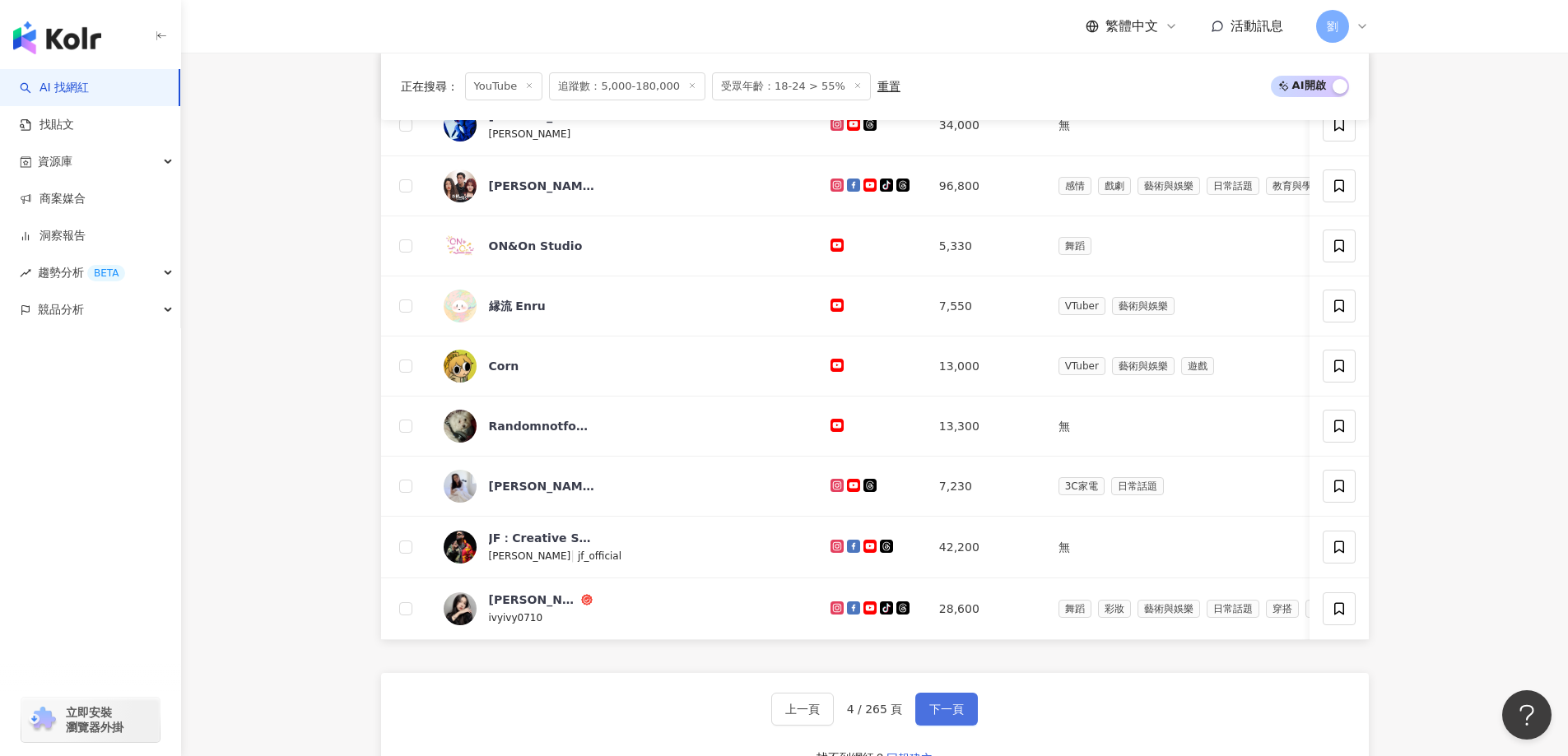
click at [935, 714] on span "下一頁" at bounding box center [947, 709] width 35 height 13
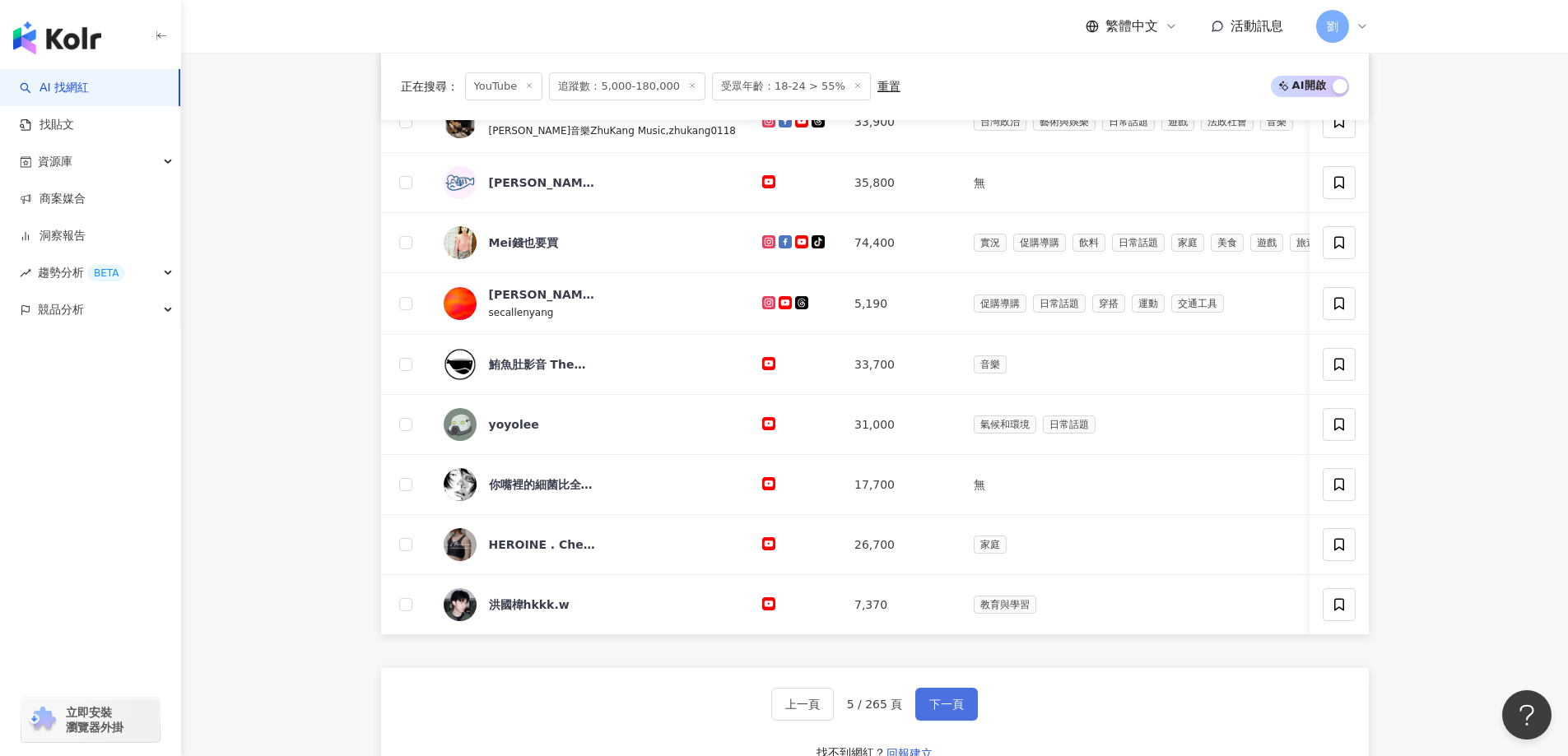
click at [920, 704] on button "下一頁" at bounding box center [947, 705] width 63 height 33
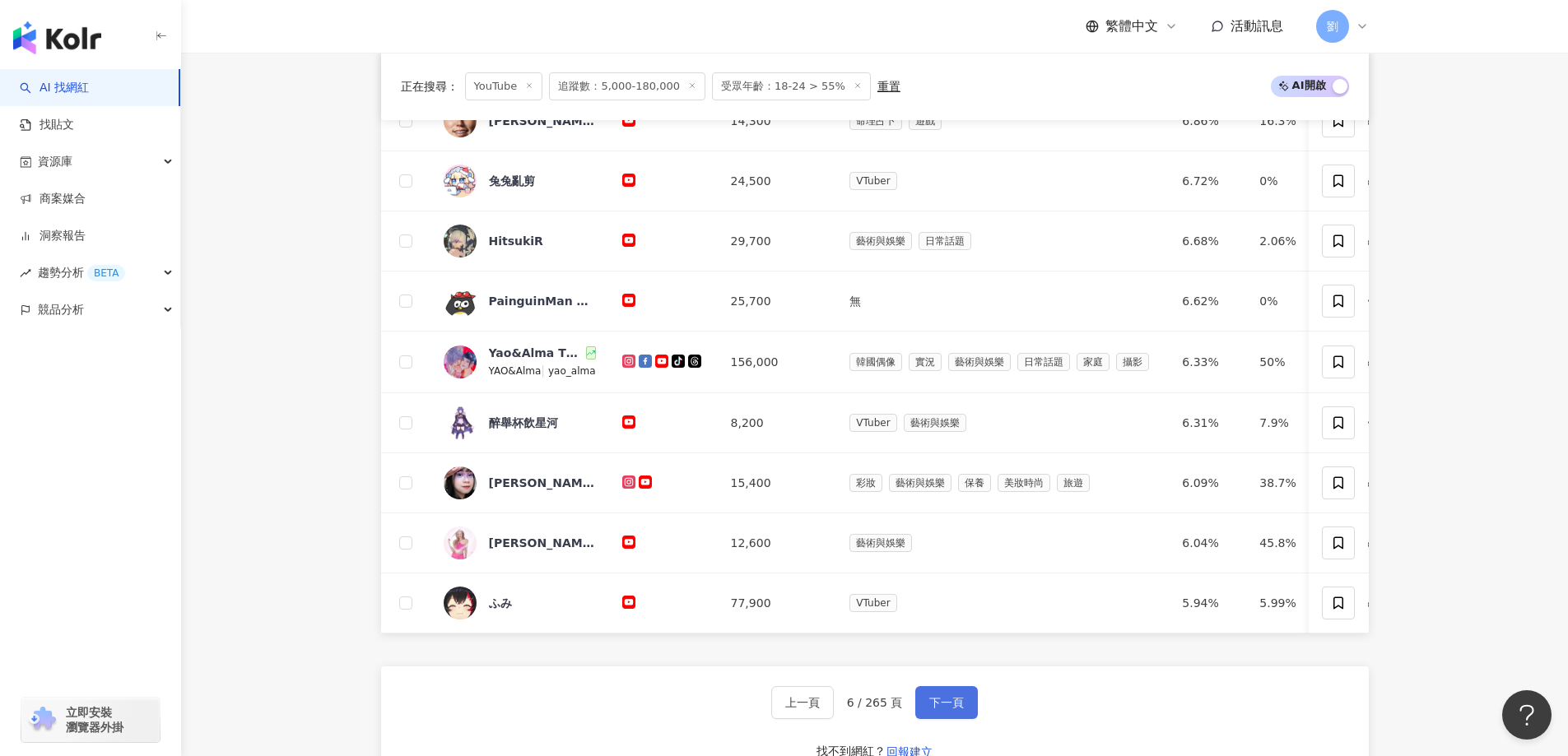
click at [939, 719] on button "下一頁" at bounding box center [947, 703] width 63 height 33
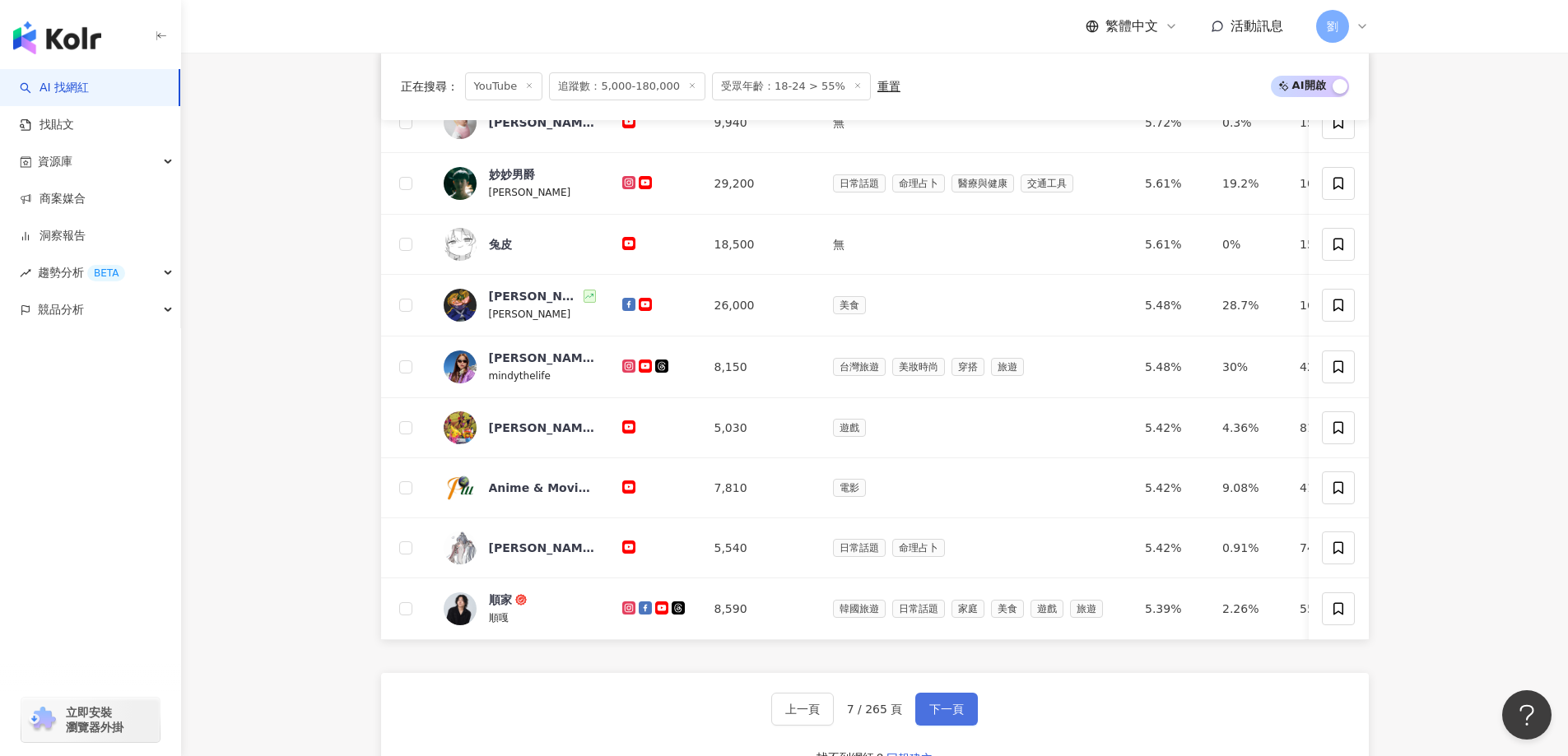
click at [923, 726] on button "下一頁" at bounding box center [947, 710] width 63 height 33
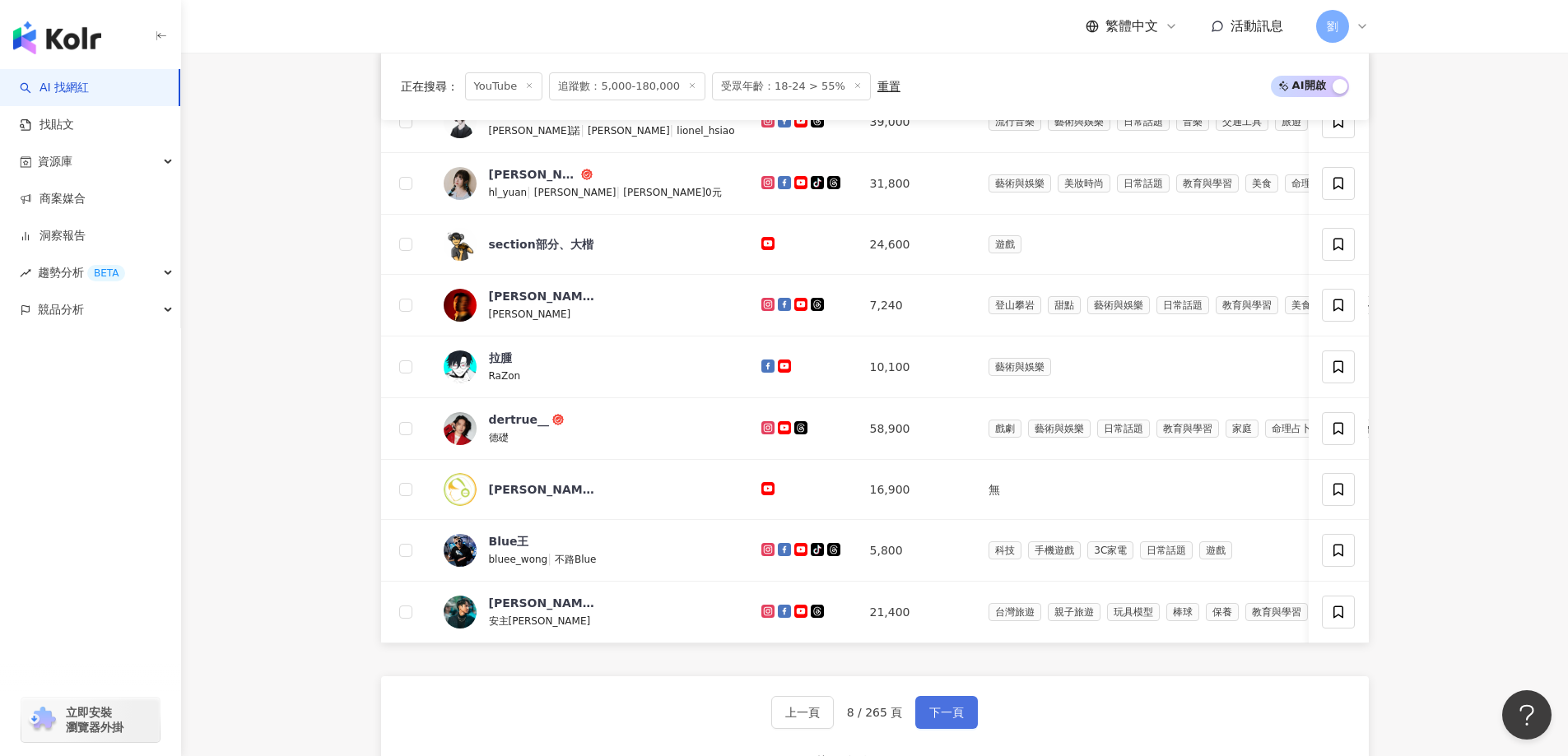
click at [939, 719] on span "下一頁" at bounding box center [947, 713] width 35 height 13
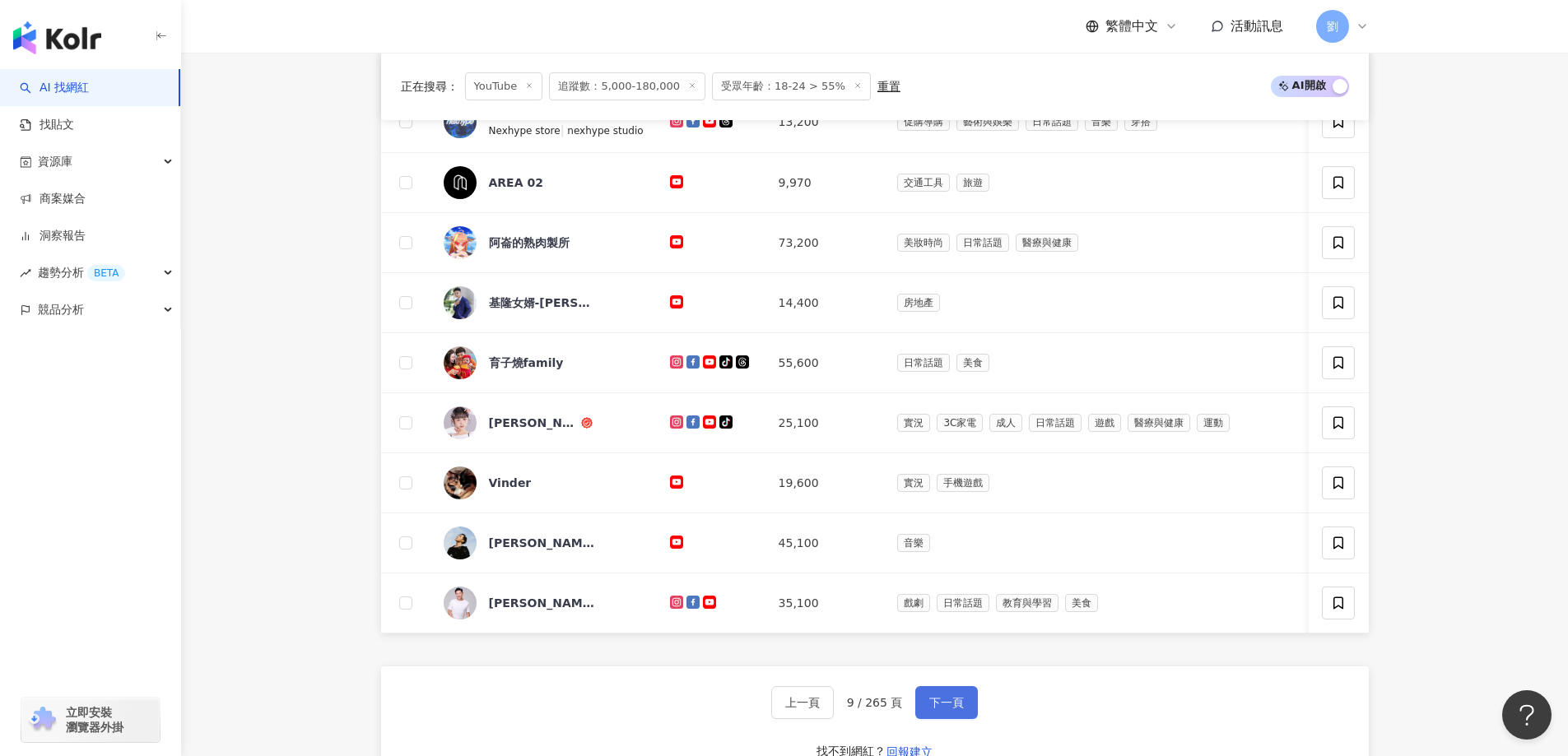
click at [948, 709] on span "下一頁" at bounding box center [947, 702] width 35 height 13
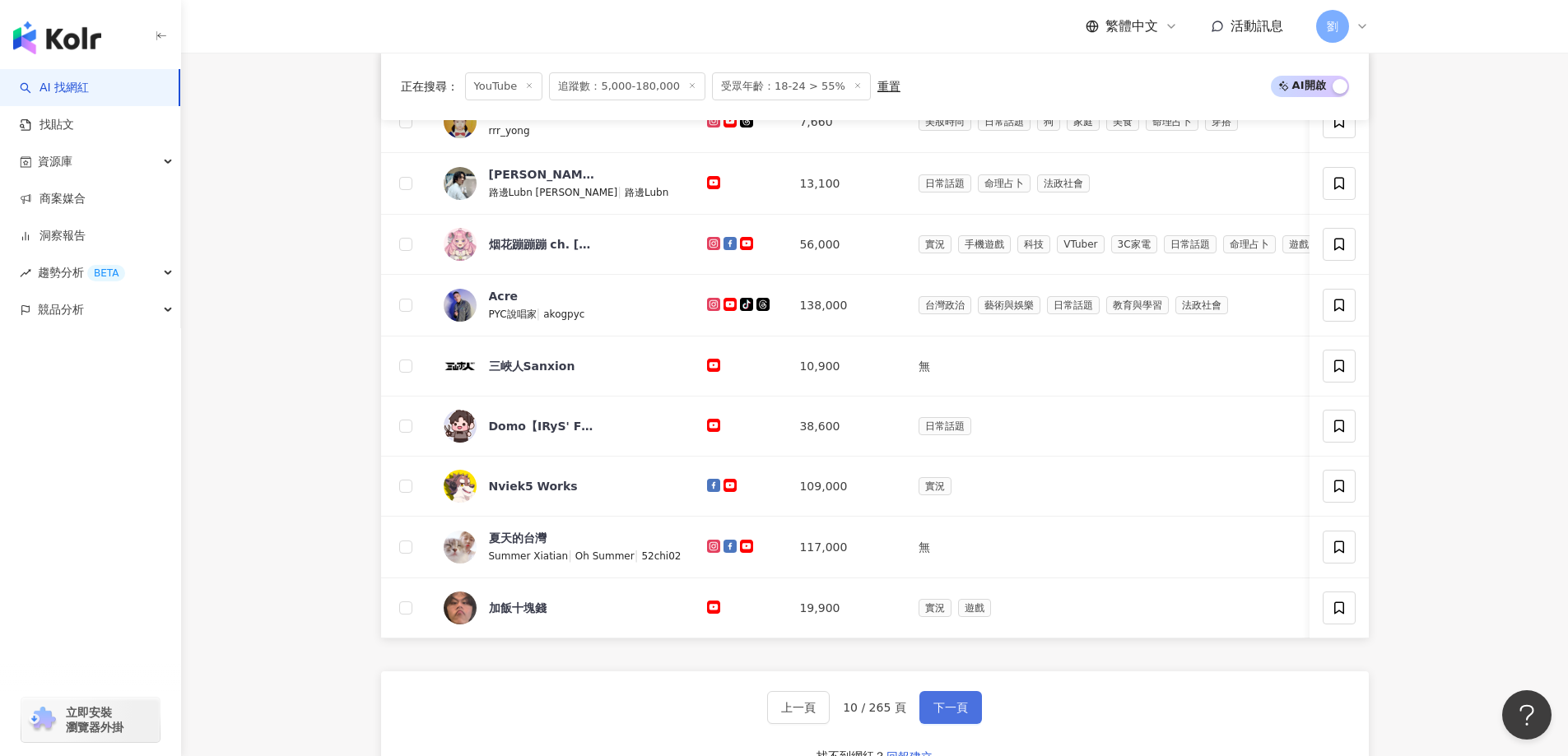
click at [974, 714] on button "下一頁" at bounding box center [951, 708] width 63 height 33
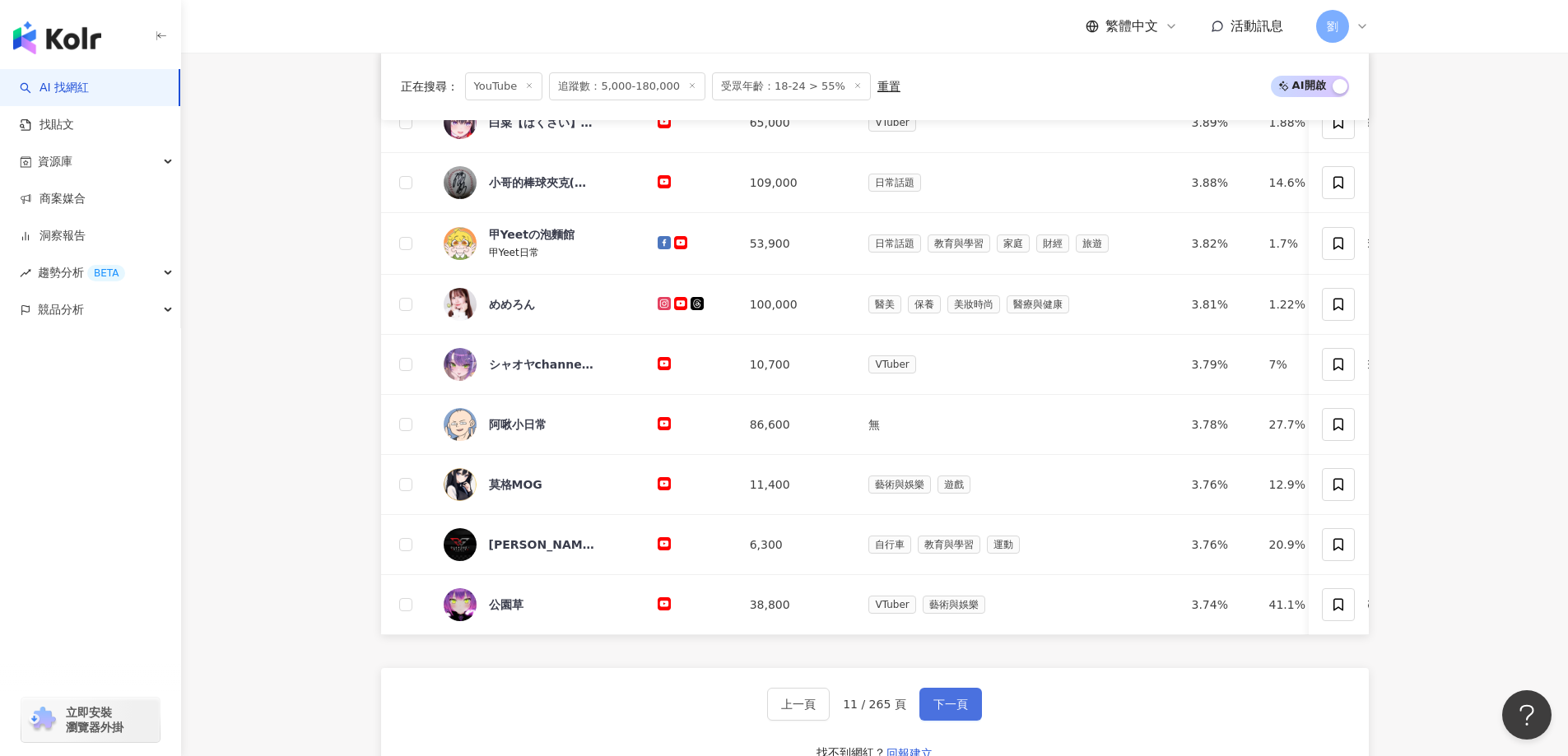
click at [934, 721] on button "下一頁" at bounding box center [951, 705] width 63 height 33
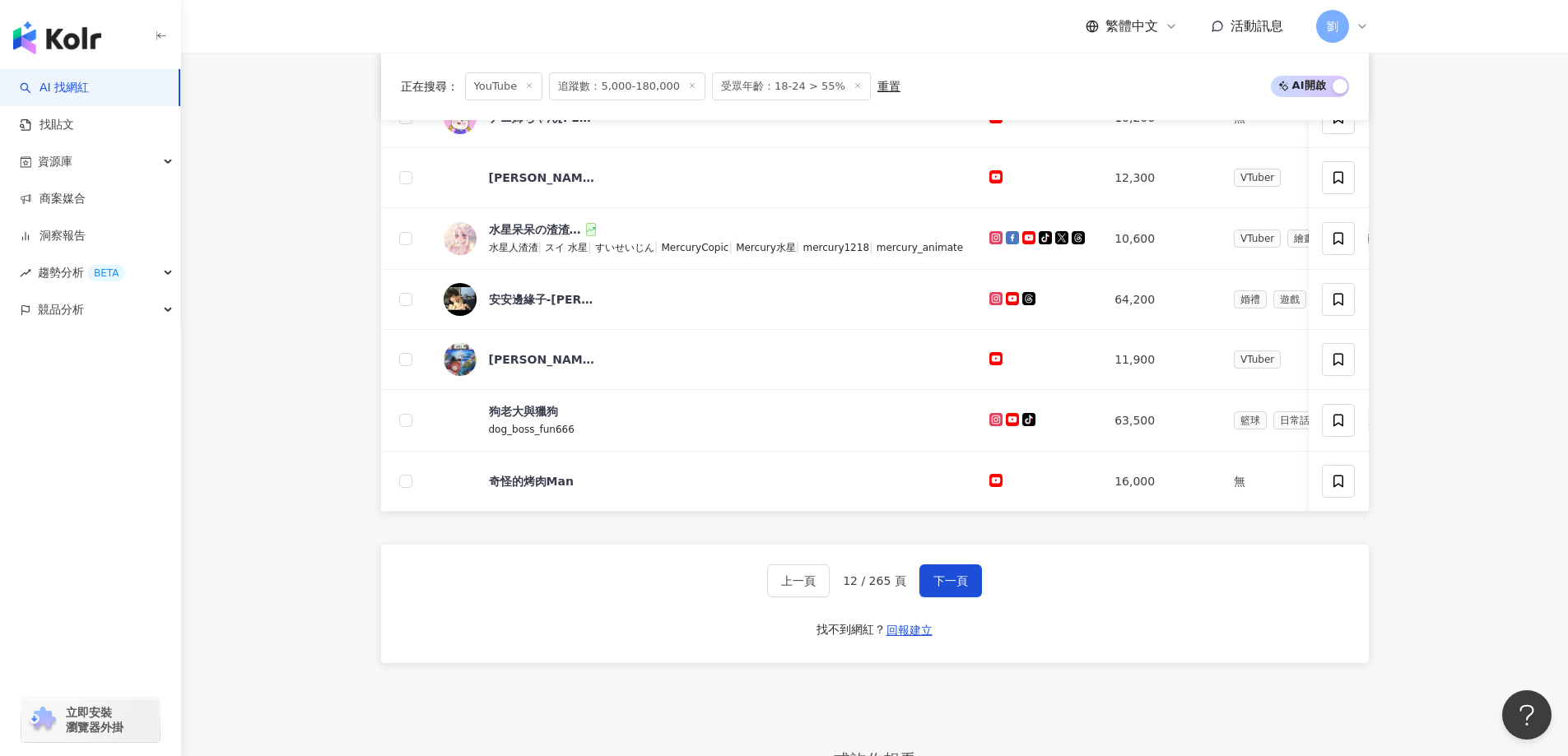
scroll to position [659, 0]
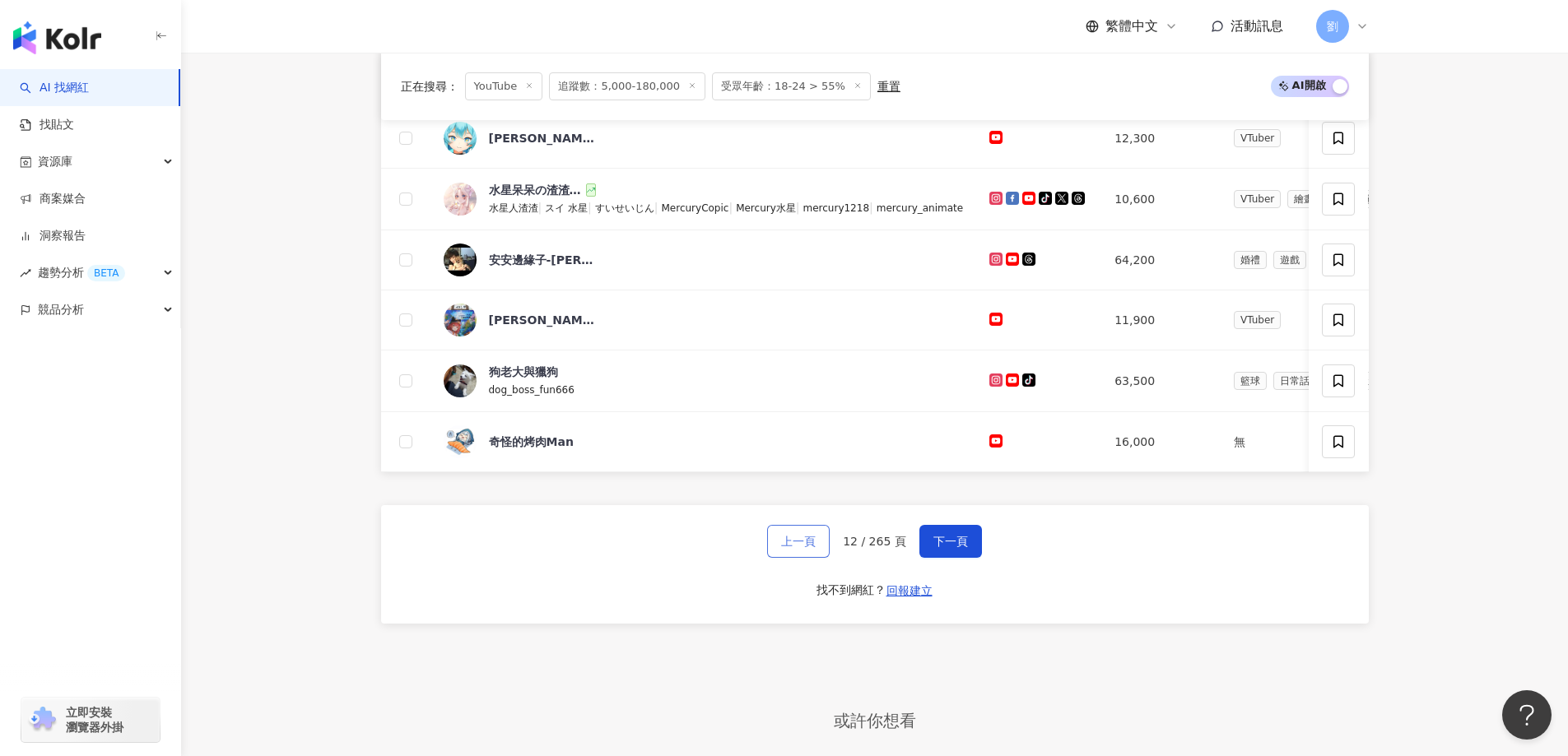
click at [802, 558] on button "上一頁" at bounding box center [799, 542] width 63 height 33
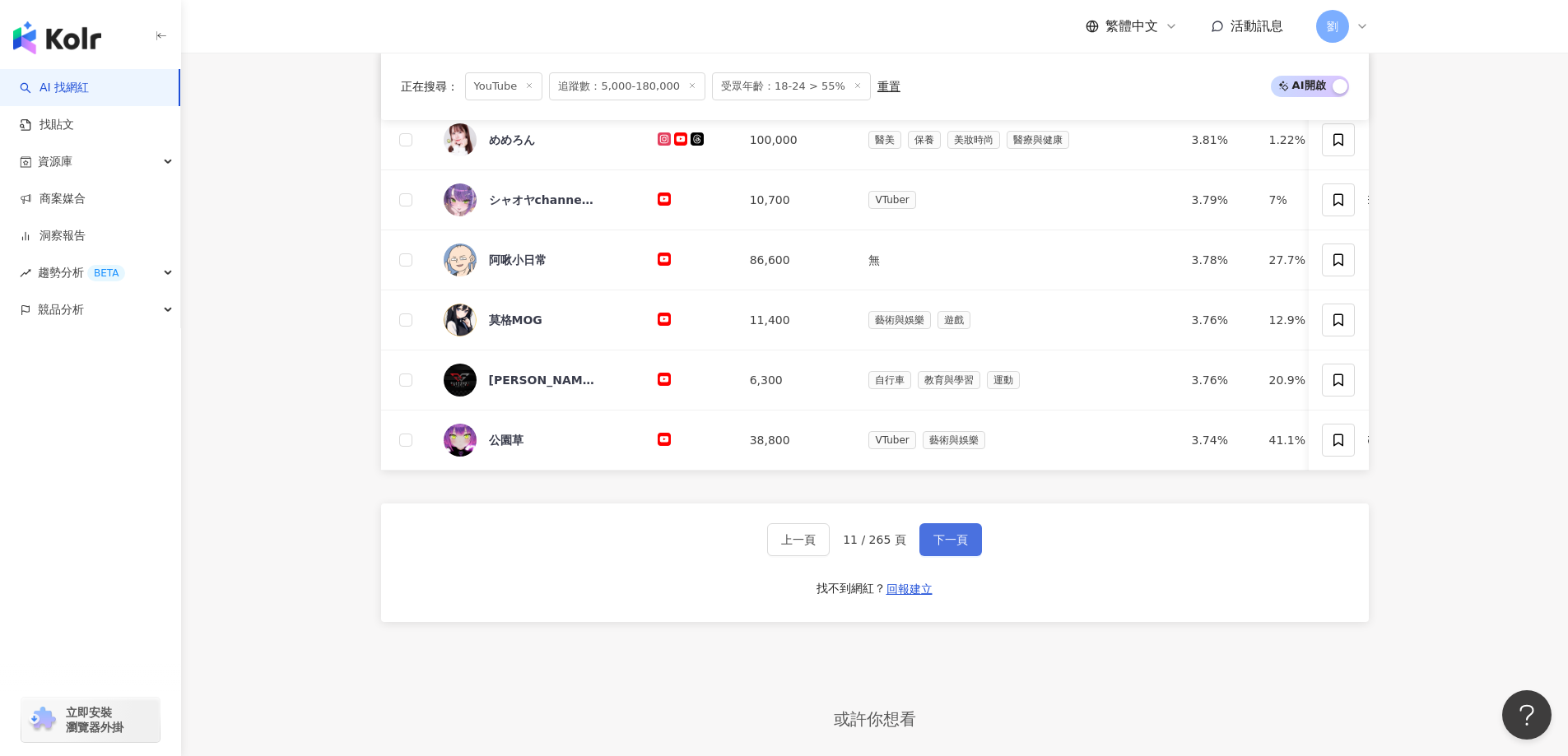
click at [963, 546] on span "下一頁" at bounding box center [951, 539] width 35 height 13
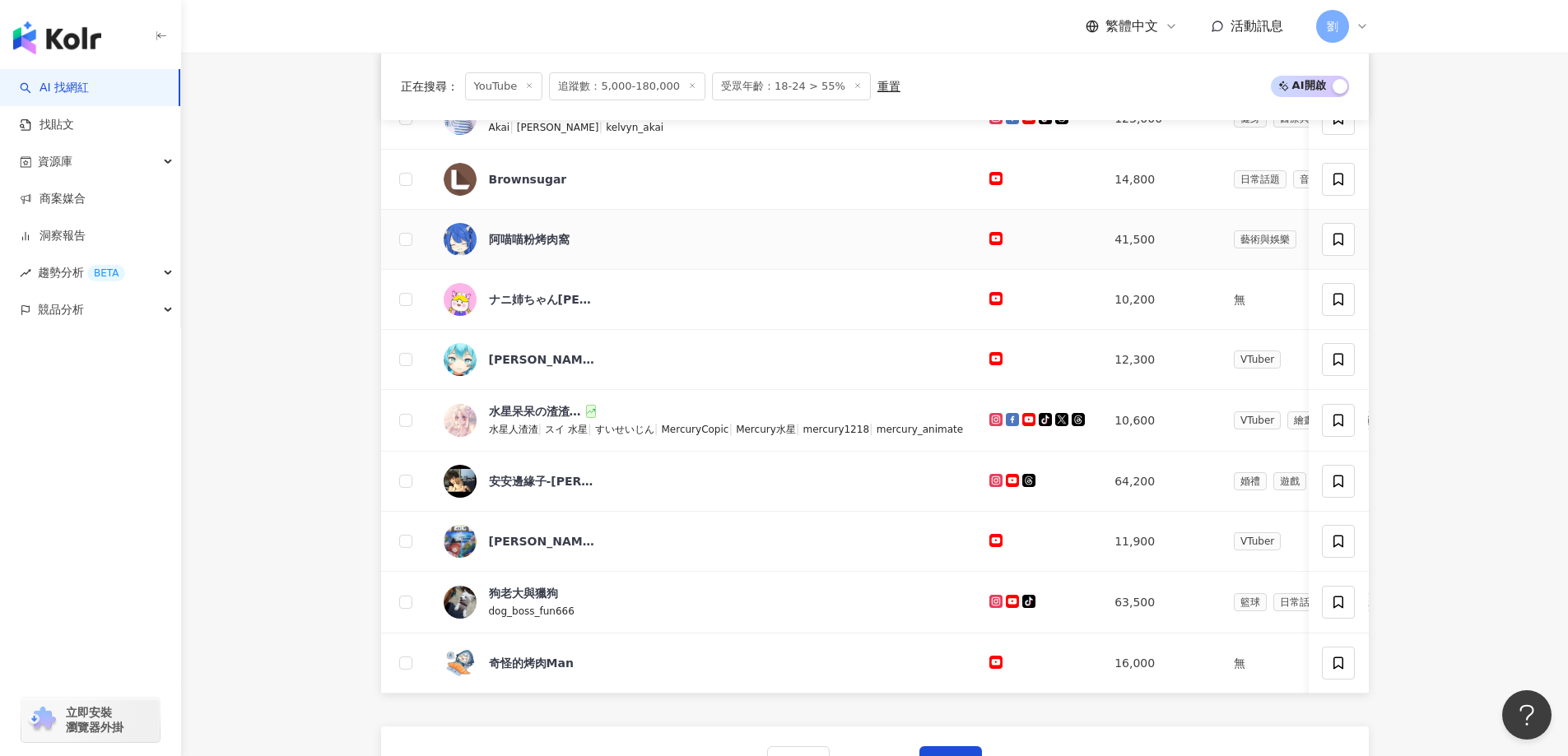
scroll to position [494, 0]
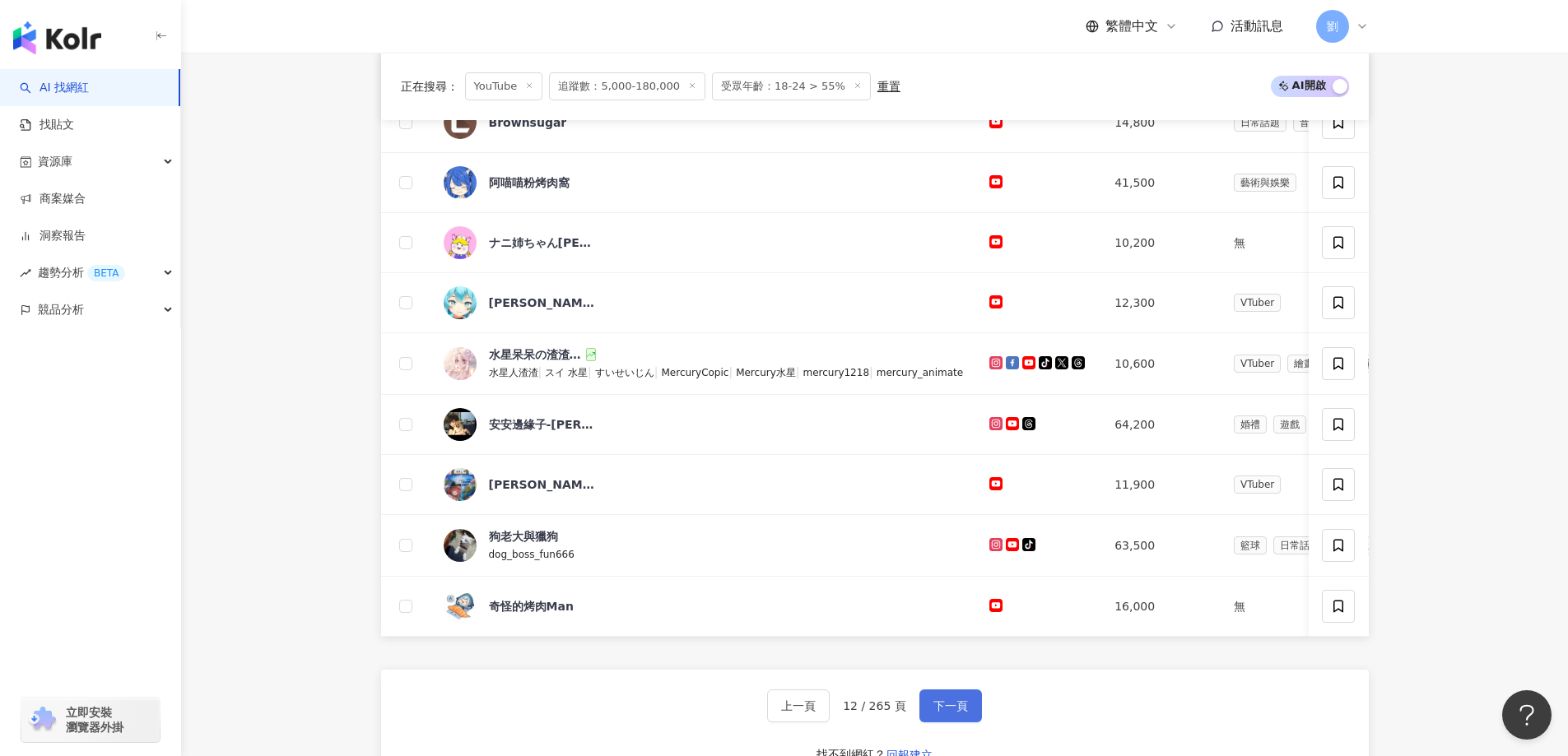
click at [951, 723] on button "下一頁" at bounding box center [951, 706] width 63 height 33
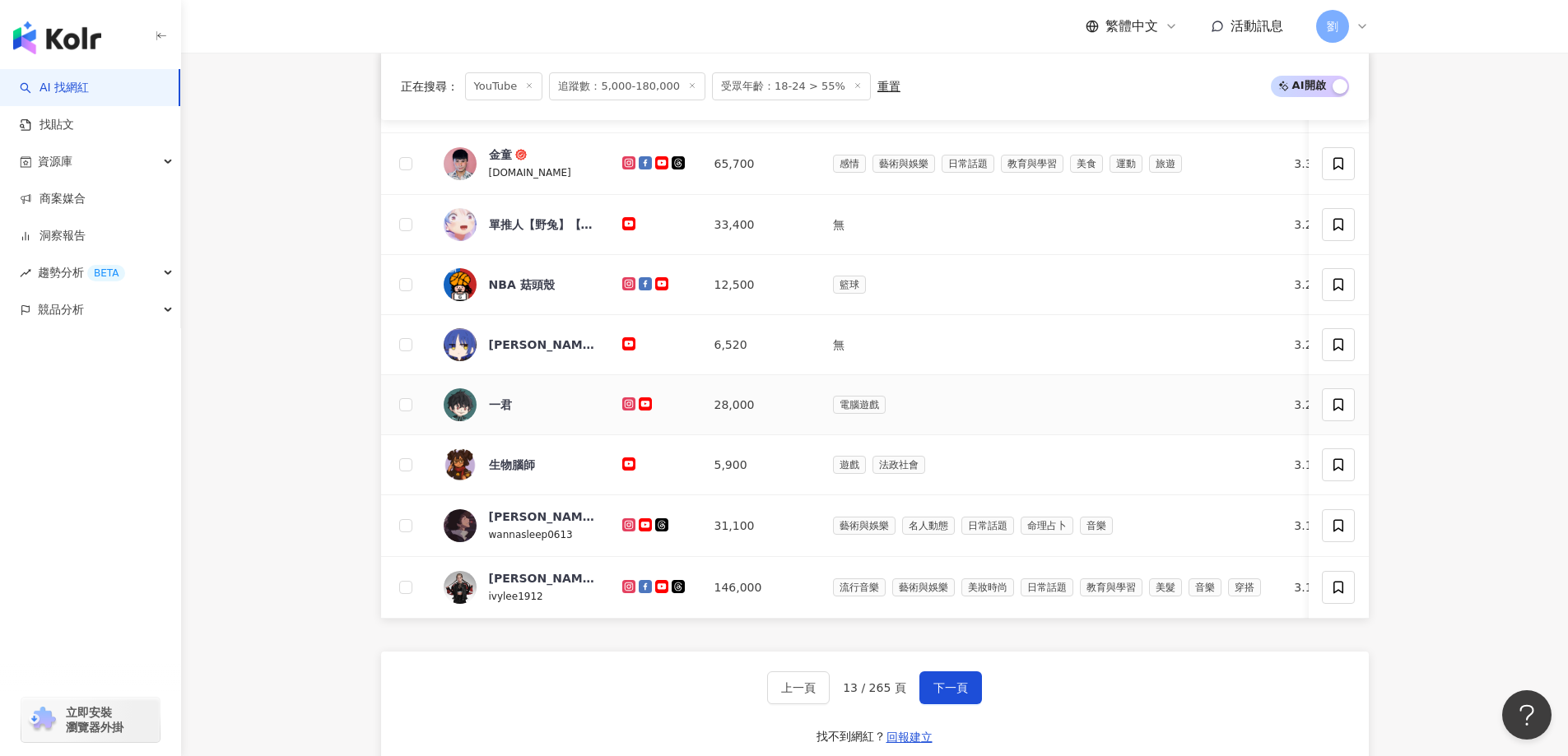
scroll to position [571, 0]
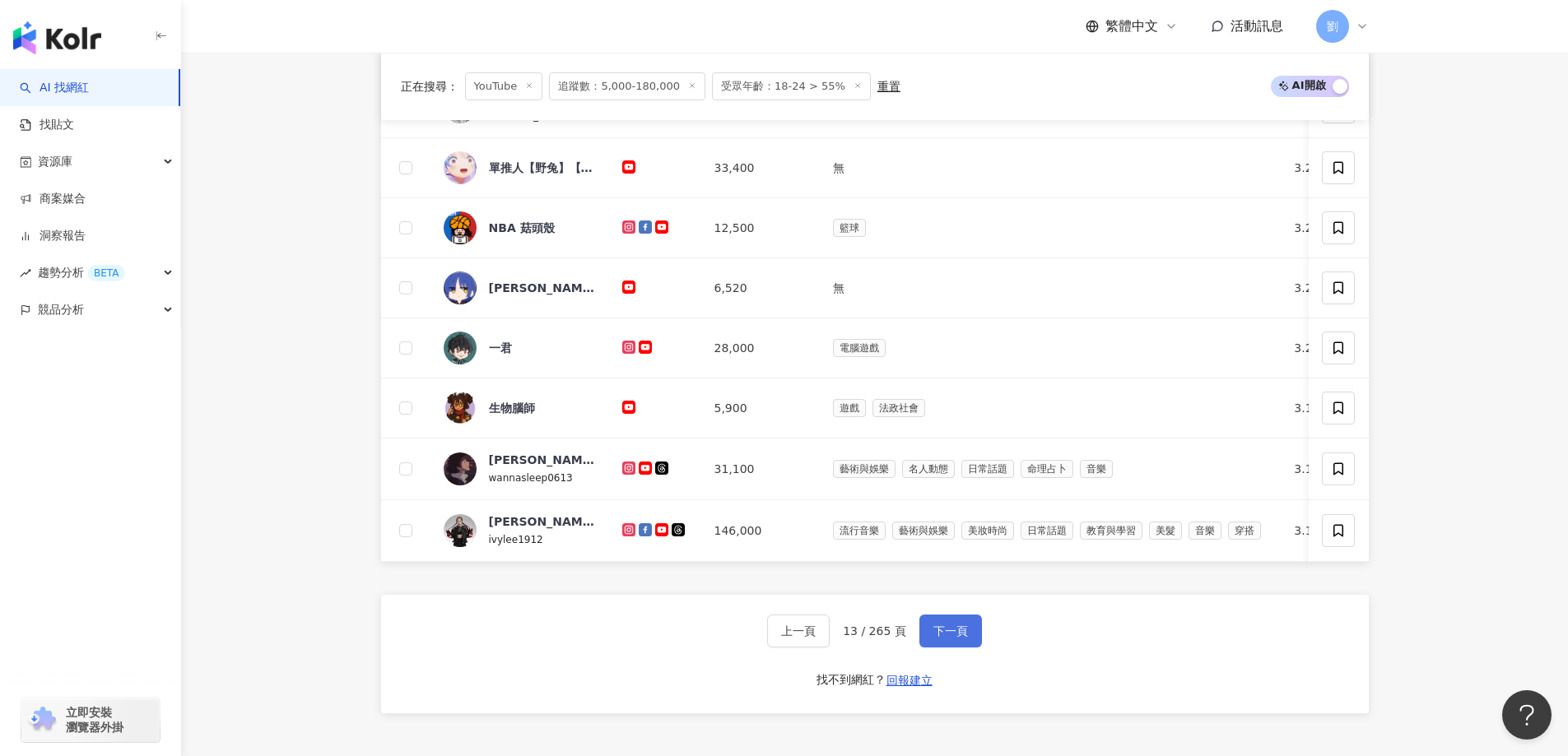
click at [941, 638] on span "下一頁" at bounding box center [951, 631] width 35 height 13
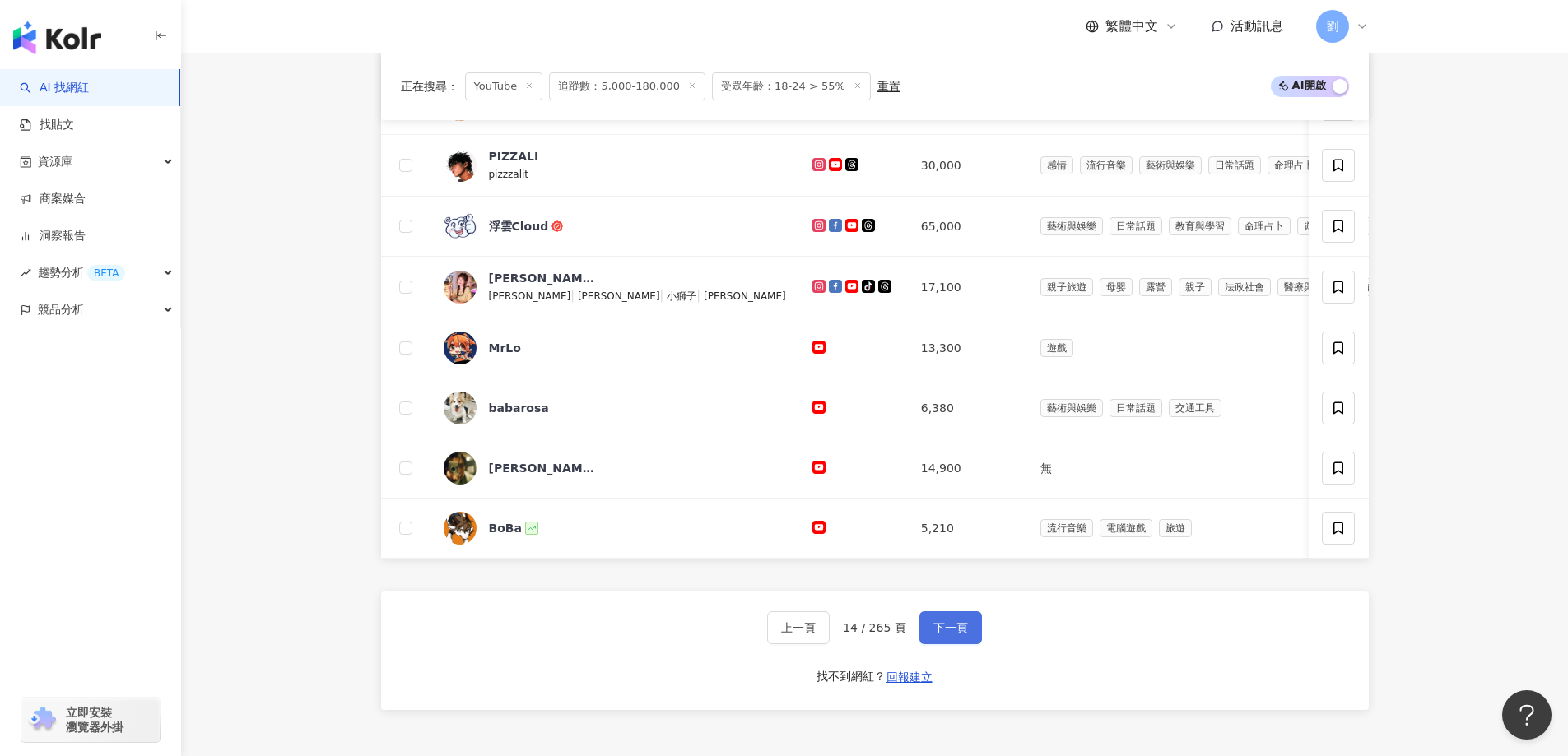
click at [949, 634] on span "下一頁" at bounding box center [951, 627] width 35 height 13
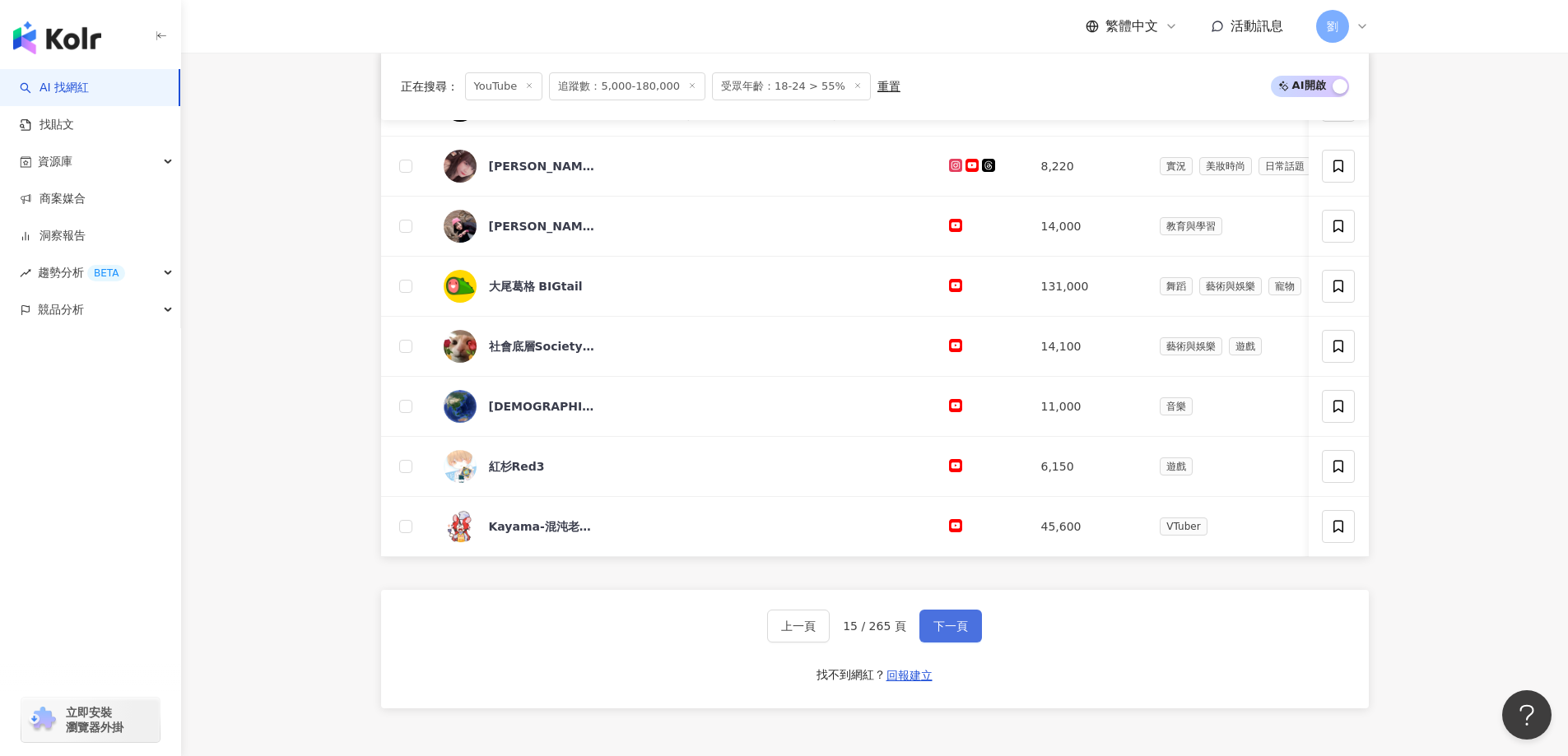
click at [928, 639] on button "下一頁" at bounding box center [951, 626] width 63 height 33
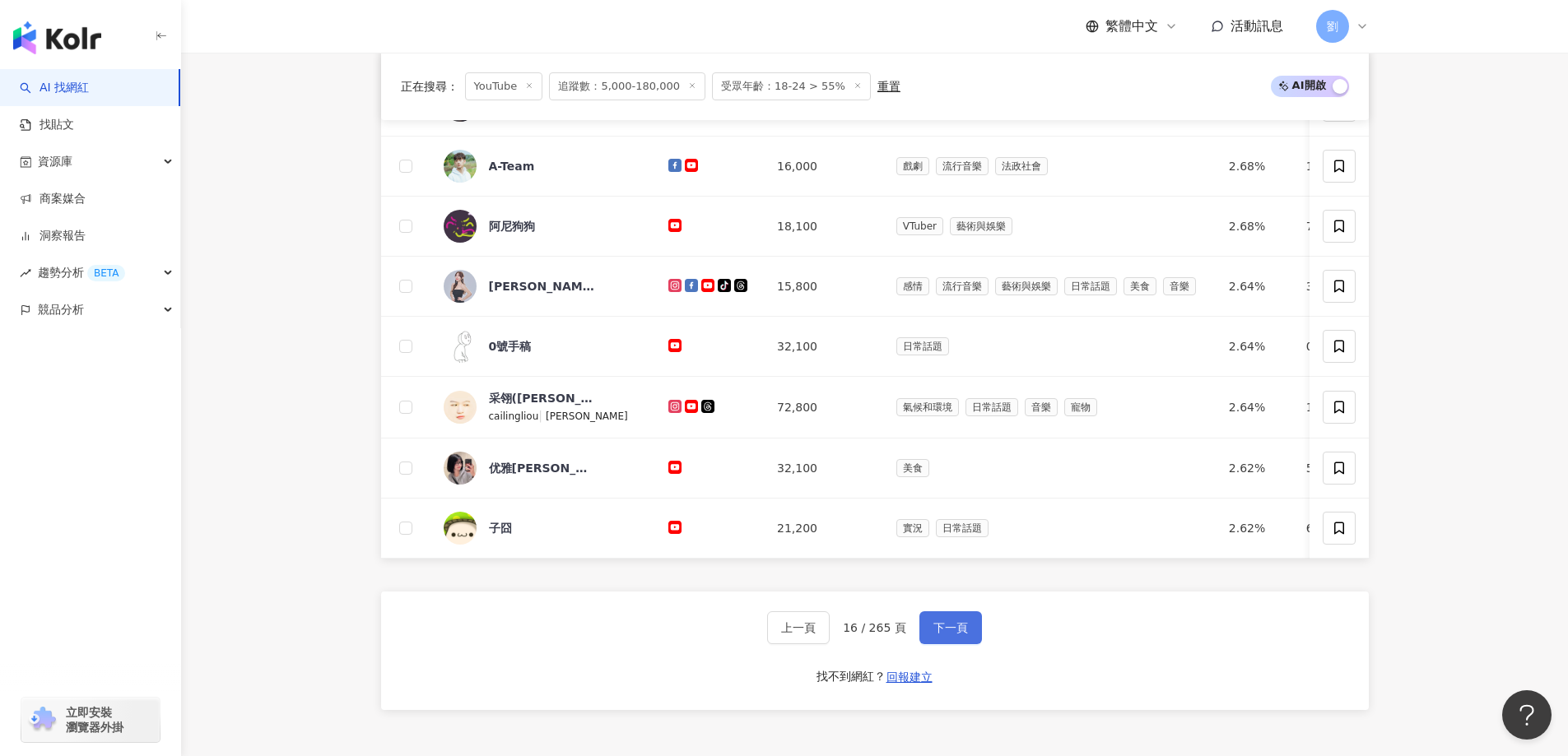
click at [948, 632] on span "下一頁" at bounding box center [951, 627] width 35 height 13
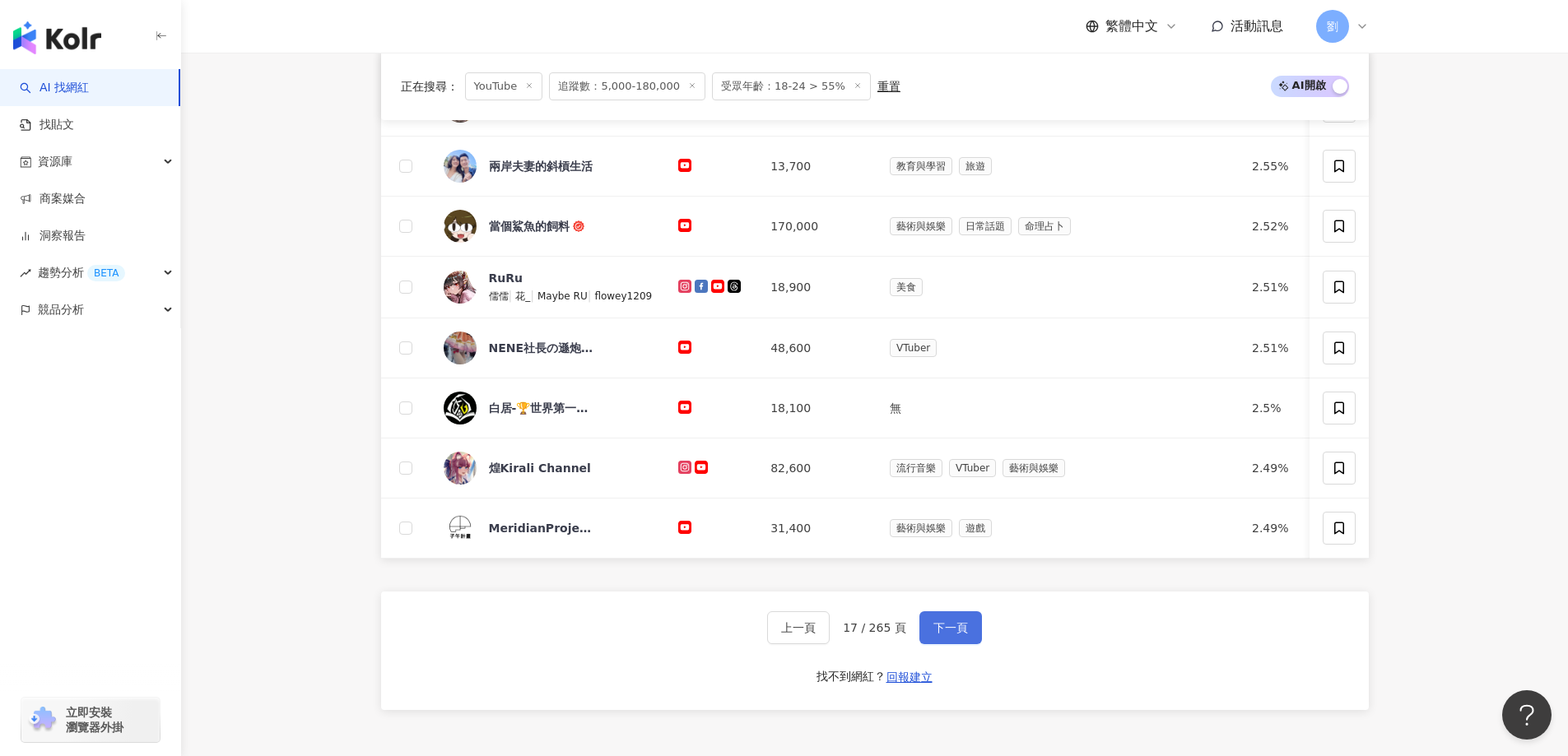
click at [937, 645] on button "下一頁" at bounding box center [951, 628] width 63 height 33
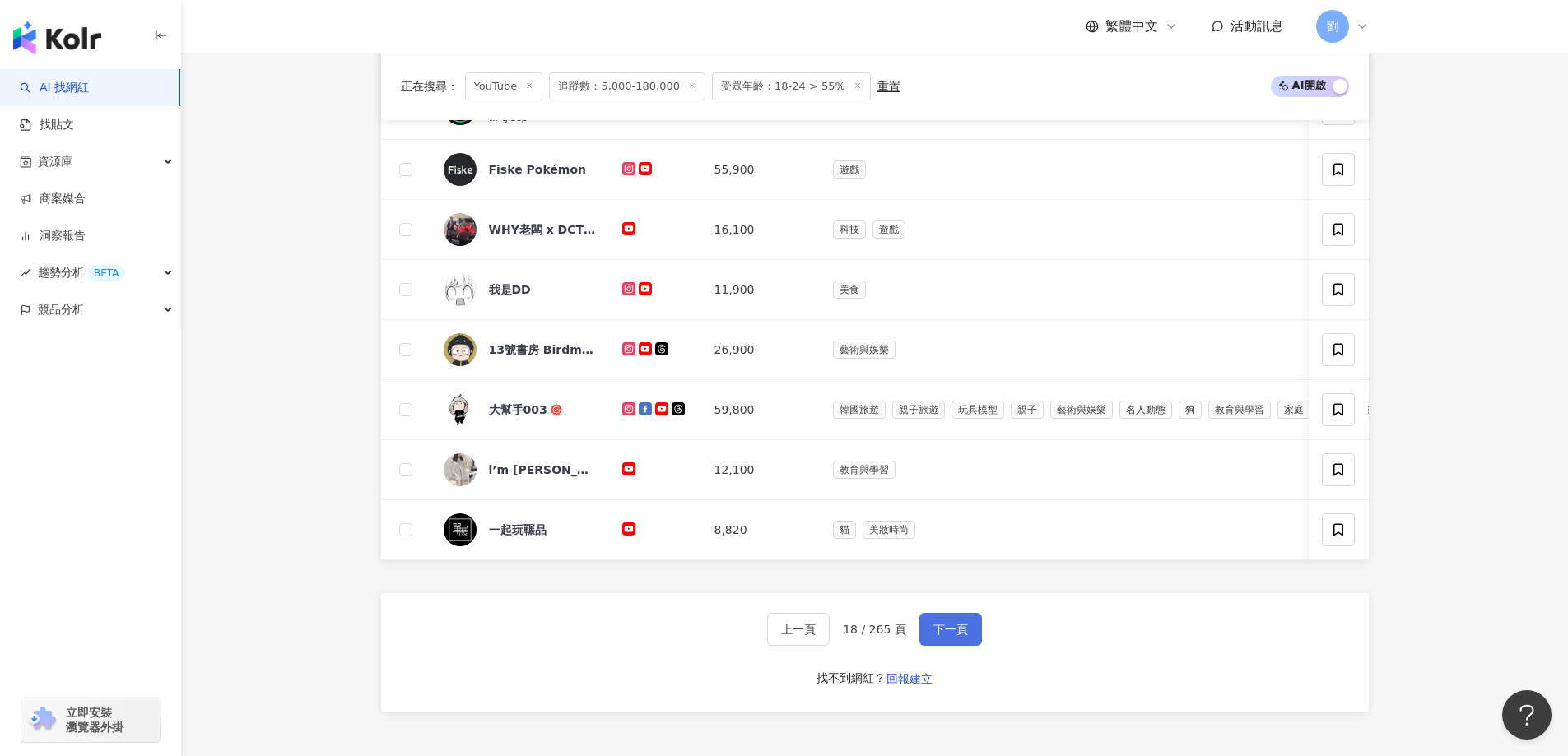
click at [963, 646] on button "下一頁" at bounding box center [951, 630] width 63 height 33
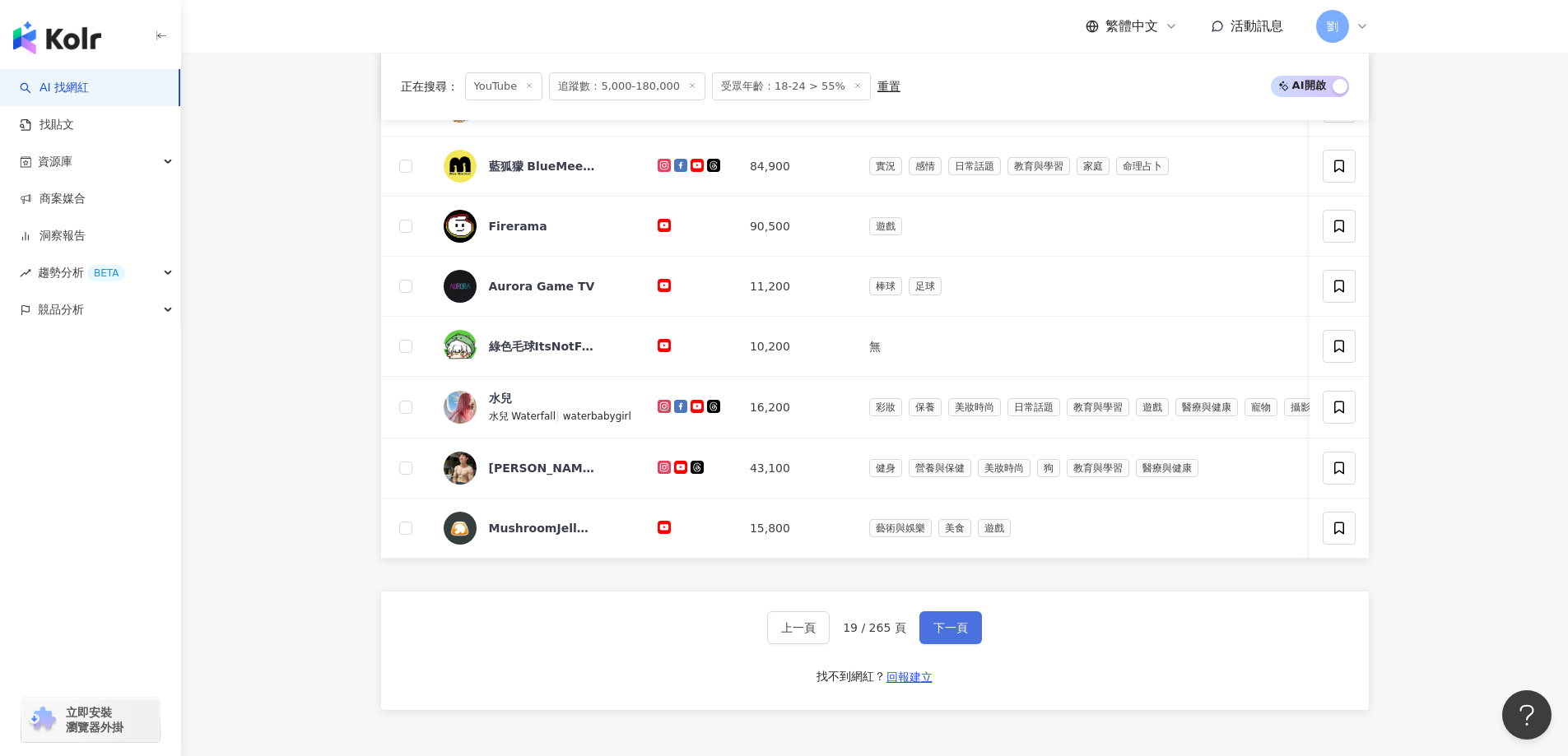
click at [942, 634] on span "下一頁" at bounding box center [951, 627] width 35 height 13
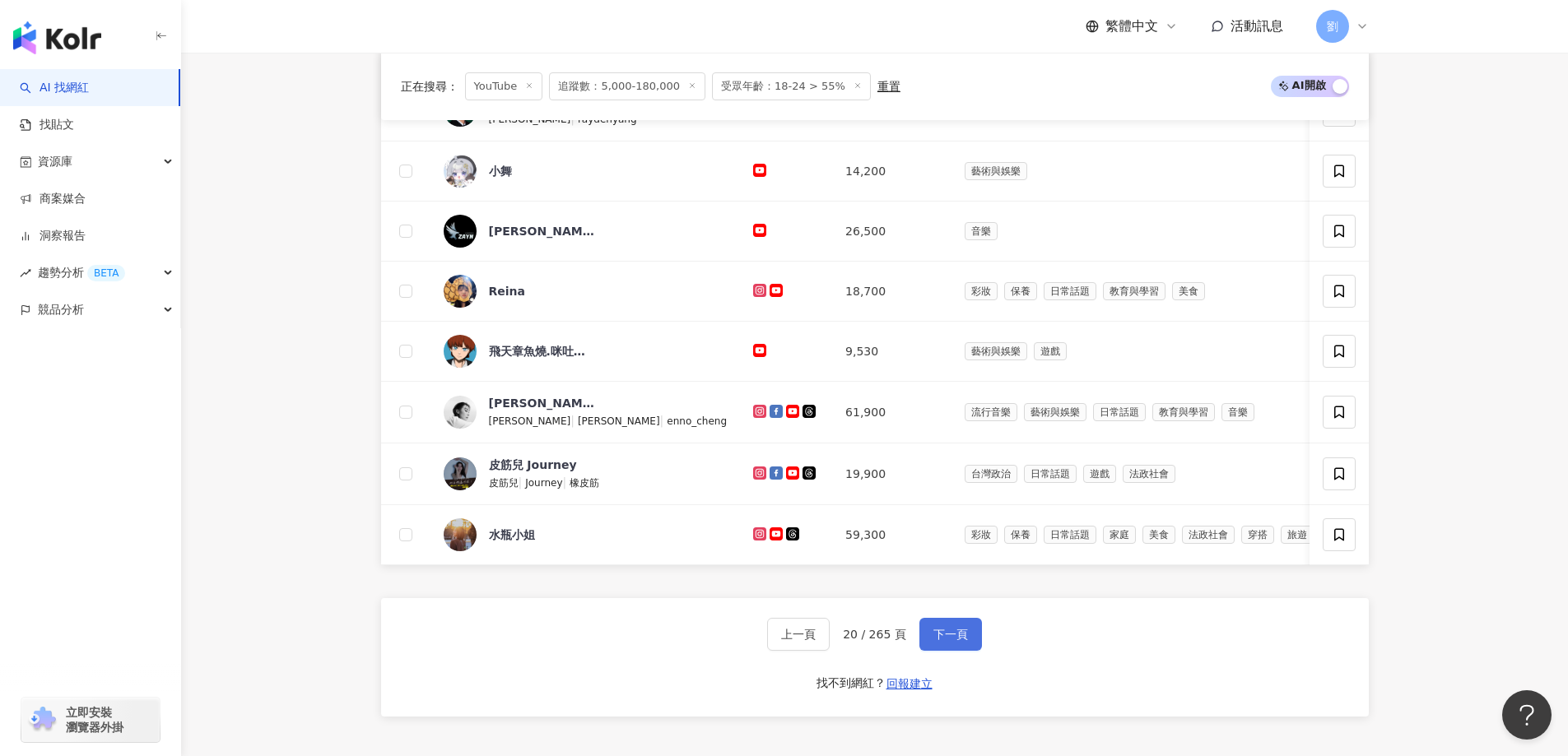
click at [925, 640] on button "下一頁" at bounding box center [951, 634] width 63 height 33
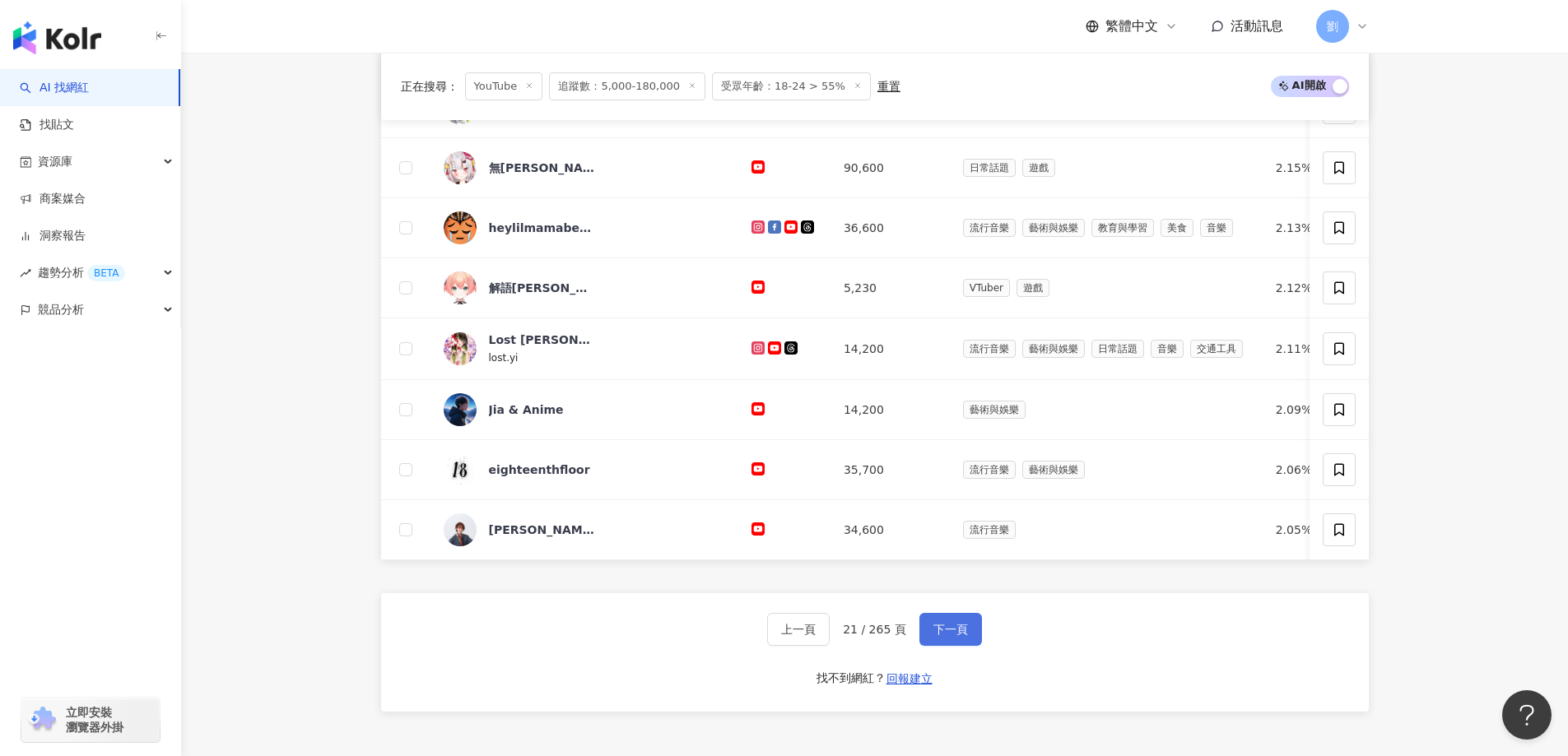
click at [939, 633] on span "下一頁" at bounding box center [951, 629] width 35 height 13
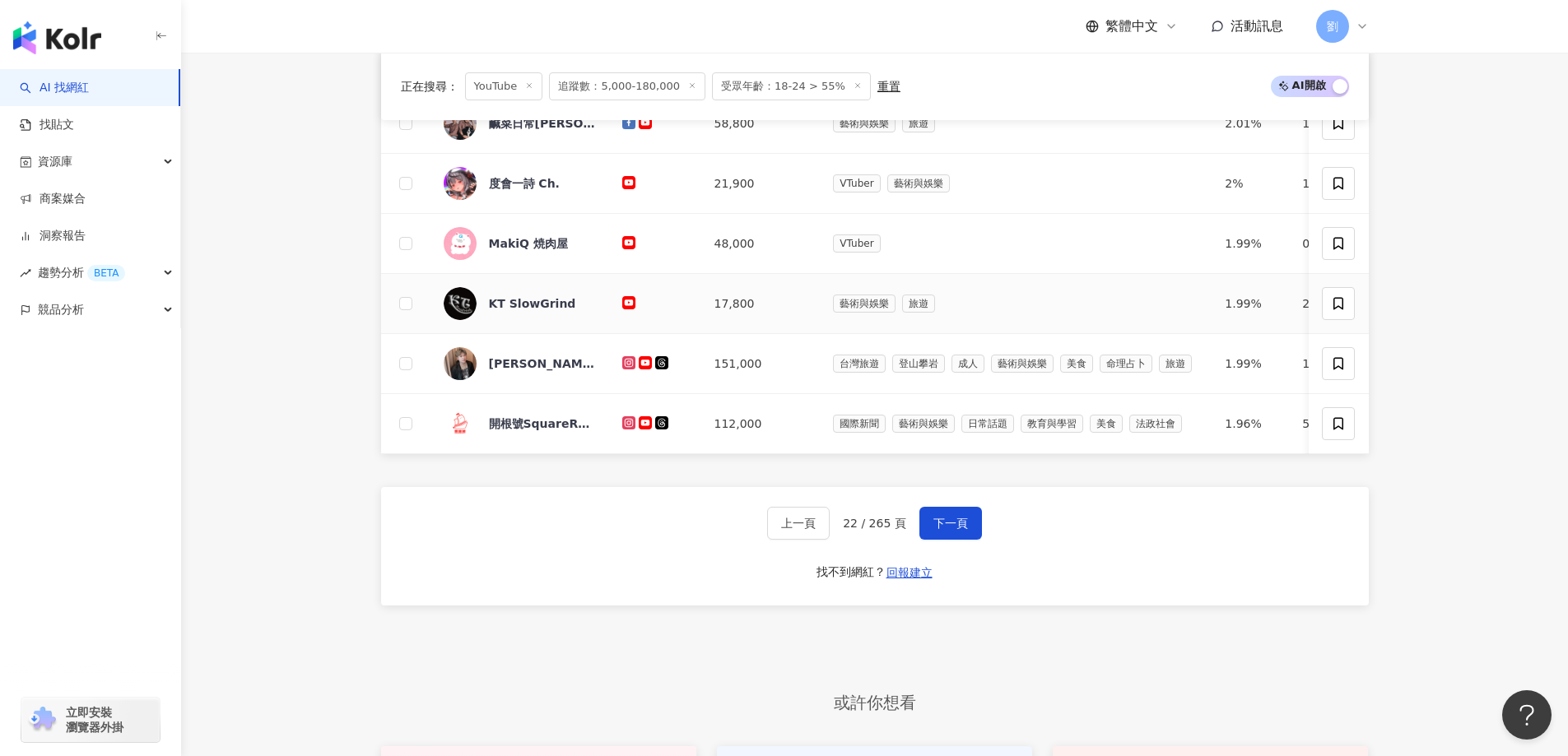
scroll to position [735, 0]
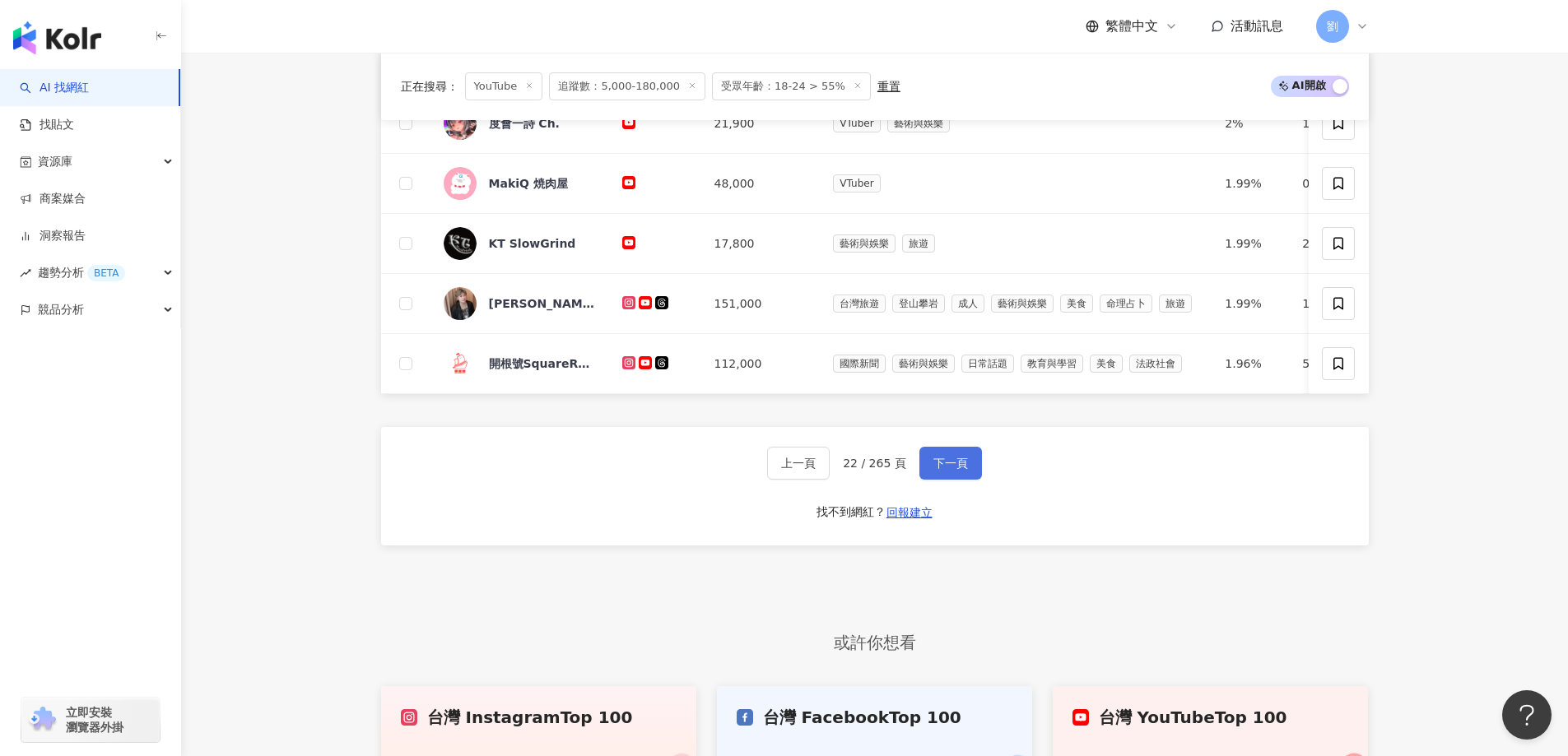
click at [959, 470] on span "下一頁" at bounding box center [951, 463] width 35 height 13
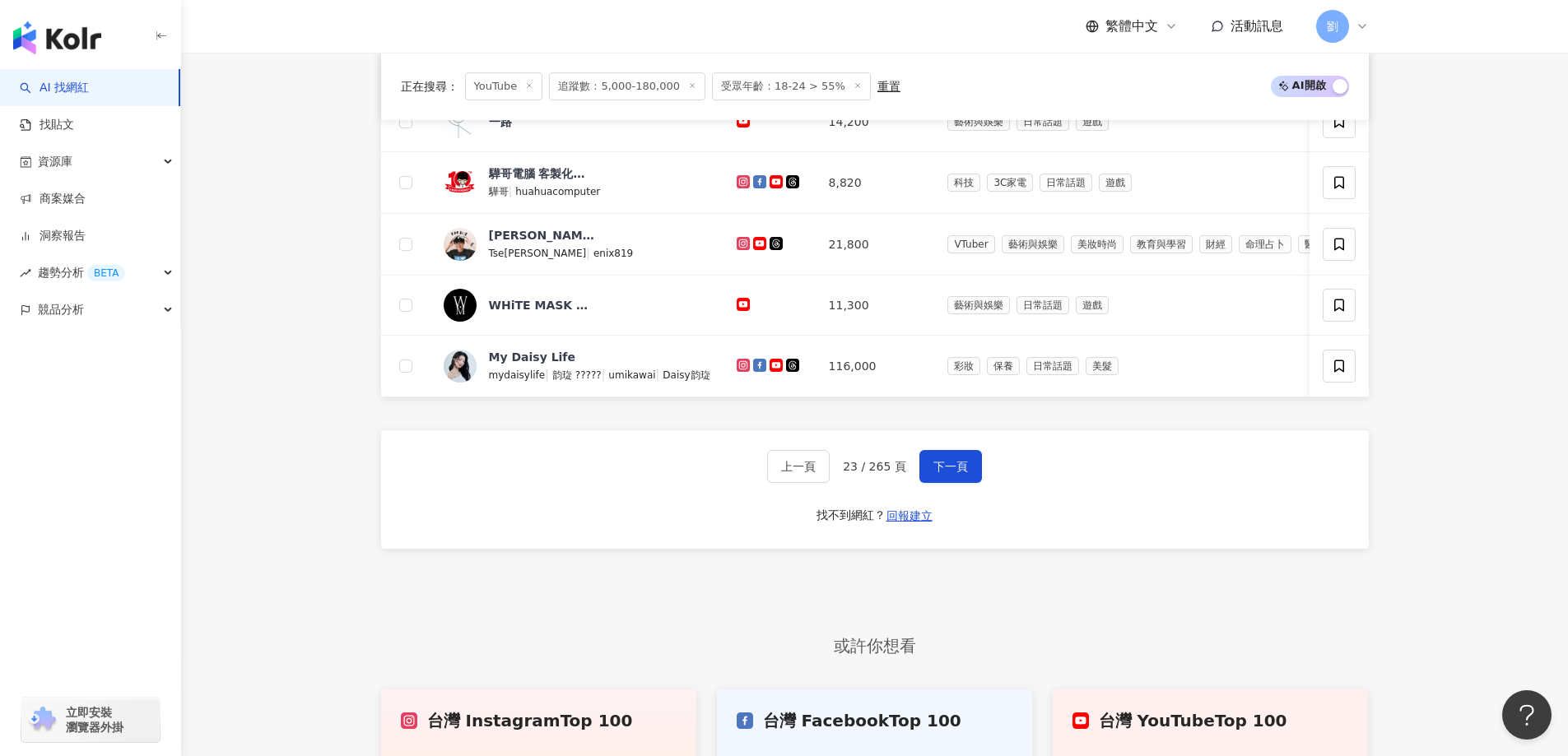
click at [927, 496] on div "上一頁 23 / 265 頁 下一頁 找不到網紅？ 回報建立" at bounding box center [874, 490] width 988 height 118
click at [955, 472] on span "下一頁" at bounding box center [951, 466] width 35 height 13
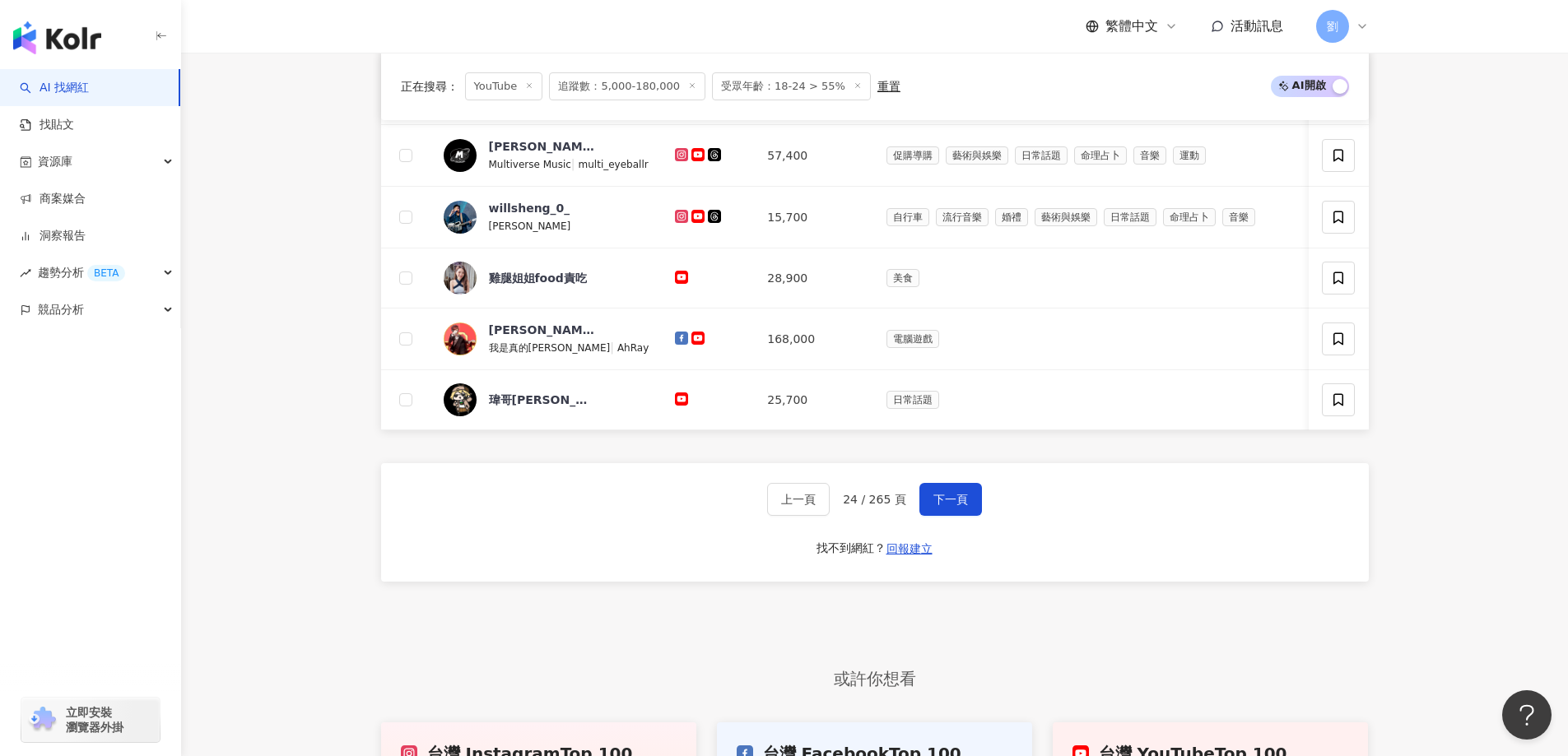
scroll to position [571, 0]
